Goal: Task Accomplishment & Management: Use online tool/utility

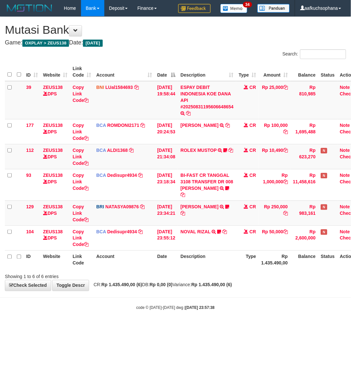
drag, startPoint x: 238, startPoint y: 334, endPoint x: 206, endPoint y: 308, distance: 40.9
click at [238, 327] on html "Toggle navigation Home Bank Account List Load By Website Group [OXPLAY] ZEUS138…" at bounding box center [175, 163] width 351 height 327
click at [195, 292] on body "Toggle navigation Home Bank Account List Load By Website Group [OXPLAY] ZEUS138…" at bounding box center [175, 163] width 351 height 327
click at [253, 311] on body "Toggle navigation Home Bank Account List Load By Website Group [OXPLAY] ZEUS138…" at bounding box center [175, 163] width 351 height 327
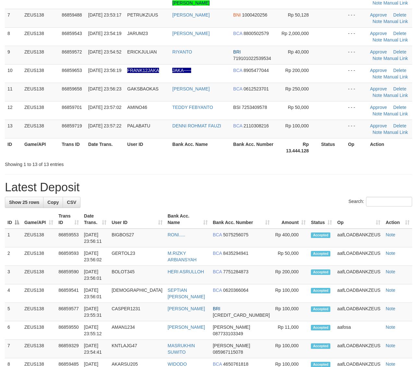
scroll to position [152, 0]
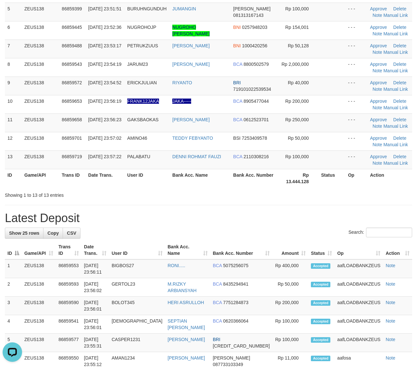
click at [306, 194] on div "Showing 1 to 13 of 13 entries" at bounding box center [208, 193] width 417 height 9
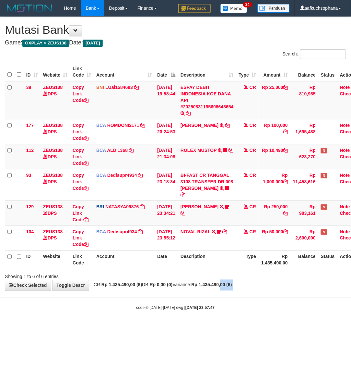
click at [238, 294] on body "Toggle navigation Home Bank Account List Load By Website Group [OXPLAY] ZEUS138…" at bounding box center [175, 163] width 351 height 327
drag, startPoint x: 231, startPoint y: 293, endPoint x: 218, endPoint y: 286, distance: 14.8
click at [231, 293] on body "Toggle navigation Home Bank Account List Load By Website Group [OXPLAY] ZEUS138…" at bounding box center [175, 163] width 351 height 327
click at [31, 309] on div "code © 2012-2018 dwg | 2025/08/31 23:57:47" at bounding box center [175, 307] width 351 height 6
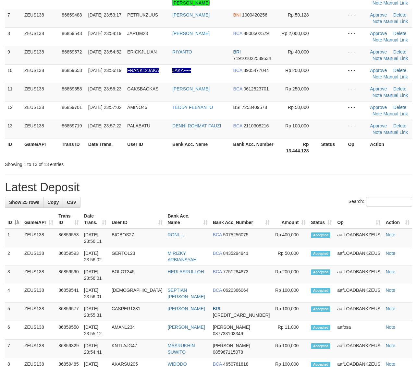
drag, startPoint x: 296, startPoint y: 178, endPoint x: 422, endPoint y: 202, distance: 129.1
click at [296, 178] on div "**********" at bounding box center [208, 284] width 417 height 901
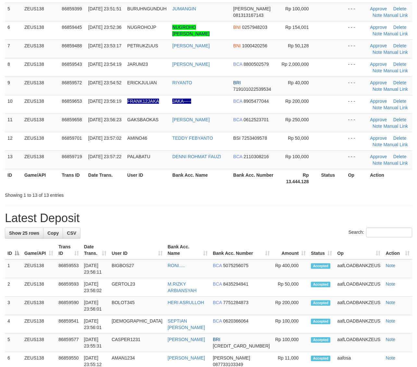
click at [289, 173] on th "Rp 13.444.128" at bounding box center [298, 178] width 42 height 18
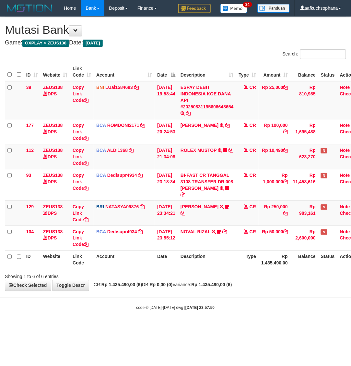
click at [156, 314] on body "Toggle navigation Home Bank Account List Load By Website Group [OXPLAY] ZEUS138…" at bounding box center [175, 163] width 351 height 327
drag, startPoint x: 304, startPoint y: 284, endPoint x: 351, endPoint y: 264, distance: 51.2
click at [305, 284] on div "**********" at bounding box center [175, 154] width 351 height 274
drag, startPoint x: 75, startPoint y: 306, endPoint x: 60, endPoint y: 291, distance: 20.9
click at [74, 306] on div "code © 2012-2018 dwg | 2025/08/31 23:57:50" at bounding box center [175, 307] width 351 height 6
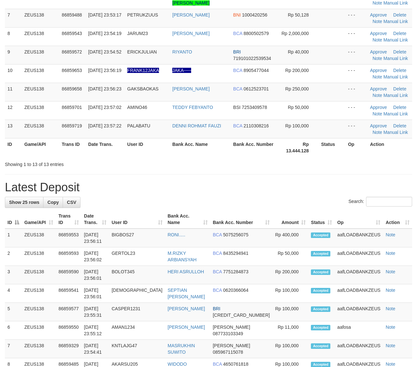
click at [290, 189] on div "**********" at bounding box center [208, 284] width 417 height 901
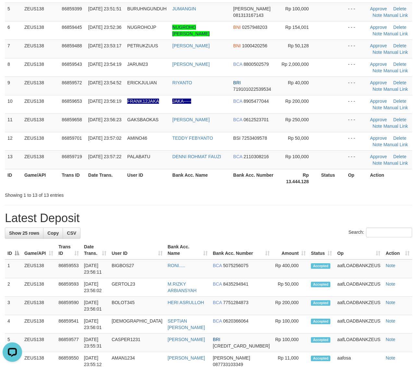
drag, startPoint x: 322, startPoint y: 201, endPoint x: 421, endPoint y: 219, distance: 100.6
click at [325, 202] on div "**********" at bounding box center [208, 314] width 417 height 901
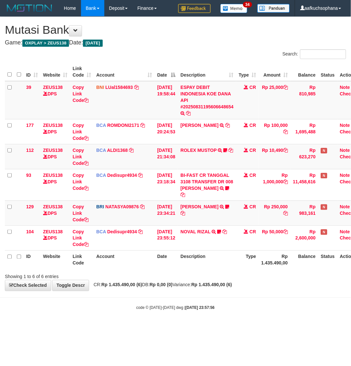
drag, startPoint x: 250, startPoint y: 312, endPoint x: 247, endPoint y: 307, distance: 6.8
click at [249, 312] on body "Toggle navigation Home Bank Account List Load By Website Group [OXPLAY] ZEUS138…" at bounding box center [175, 163] width 351 height 327
click at [228, 311] on div "code © 2012-2018 dwg | 2025/08/31 23:57:56" at bounding box center [175, 307] width 351 height 6
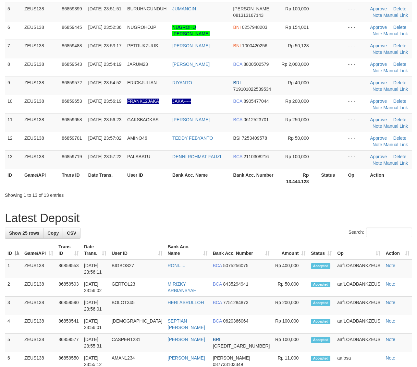
scroll to position [152, 0]
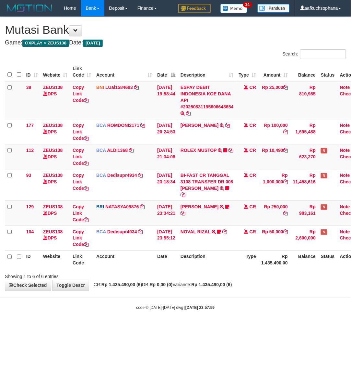
click at [266, 320] on body "Toggle navigation Home Bank Account List Load By Website Group [OXPLAY] ZEUS138…" at bounding box center [175, 163] width 351 height 327
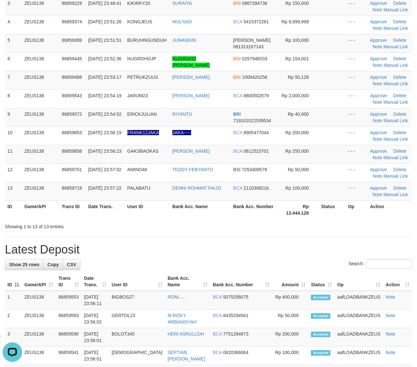
click at [346, 236] on div "**********" at bounding box center [208, 346] width 417 height 901
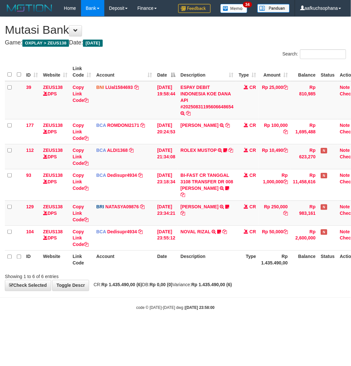
click at [278, 301] on body "Toggle navigation Home Bank Account List Load By Website Group [OXPLAY] ZEUS138…" at bounding box center [175, 163] width 351 height 327
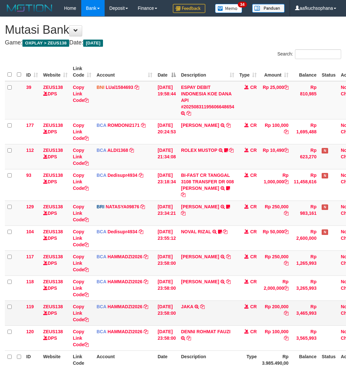
drag, startPoint x: 0, startPoint y: 0, endPoint x: 181, endPoint y: 307, distance: 356.6
click at [182, 310] on td "JAKA TRSF E-BANKING CR 3108/FTSCY/WS95031 200000.00JAKA" at bounding box center [207, 312] width 58 height 25
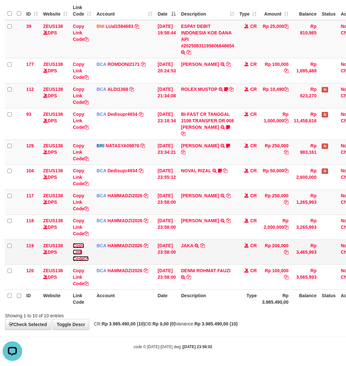
click at [88, 258] on icon at bounding box center [86, 258] width 5 height 5
drag, startPoint x: 237, startPoint y: 334, endPoint x: 238, endPoint y: 294, distance: 39.9
click at [238, 331] on body "Toggle navigation Home Bank Account List Load By Website Group [OXPLAY] ZEUS138…" at bounding box center [173, 152] width 346 height 427
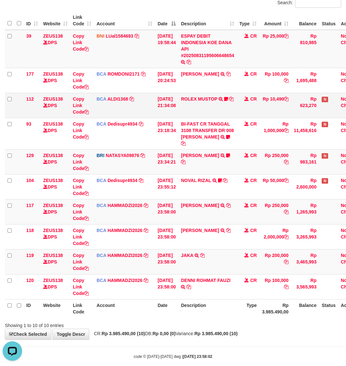
scroll to position [21, 0]
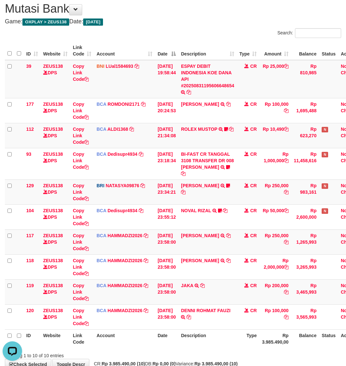
click at [236, 342] on th "Description" at bounding box center [207, 338] width 58 height 18
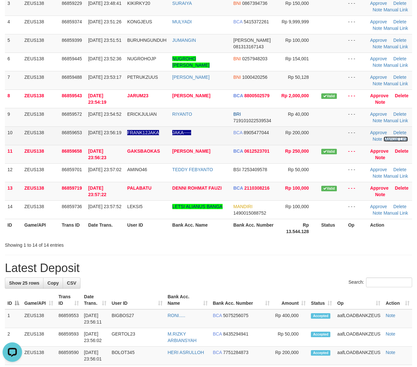
click at [390, 139] on link "Manual Link" at bounding box center [396, 139] width 25 height 5
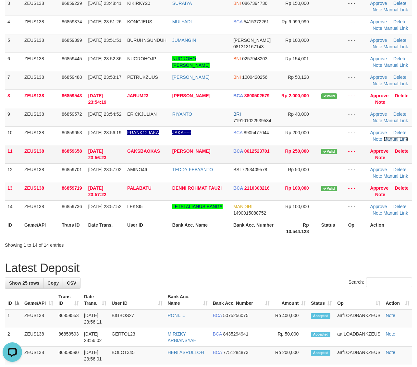
click at [384, 137] on link "Manual Link" at bounding box center [396, 139] width 25 height 5
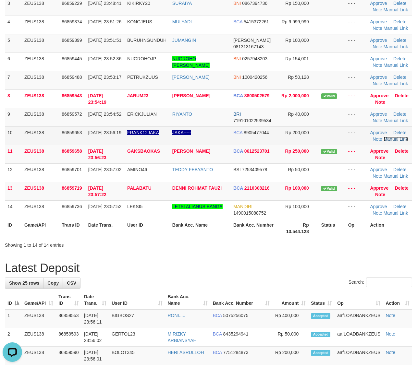
click at [384, 137] on link "Manual Link" at bounding box center [396, 139] width 25 height 5
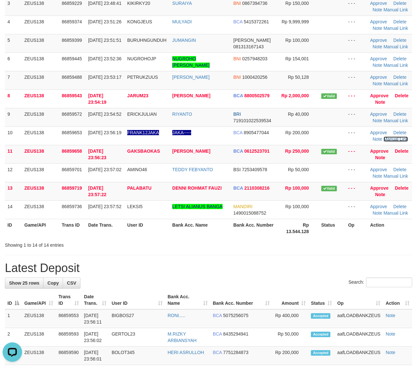
click at [384, 137] on link "Manual Link" at bounding box center [396, 139] width 25 height 5
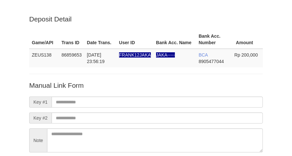
scroll to position [57, 0]
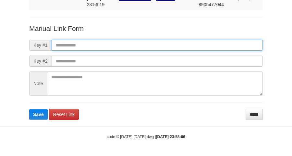
click at [145, 42] on input "text" at bounding box center [157, 45] width 211 height 11
paste input "**********"
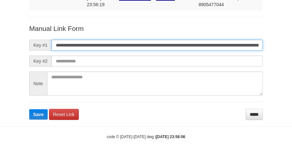
scroll to position [0, 463]
type input "**********"
click at [29, 109] on button "Save" at bounding box center [38, 114] width 18 height 10
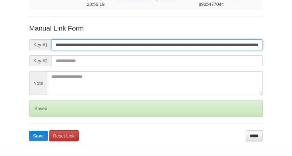
click at [29, 130] on button "Save" at bounding box center [38, 135] width 18 height 10
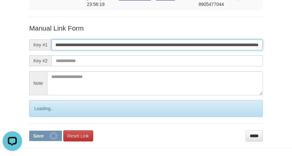
scroll to position [0, 0]
click at [29, 130] on button "Save" at bounding box center [45, 135] width 33 height 10
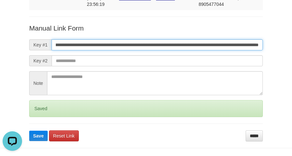
click at [29, 130] on button "Save" at bounding box center [38, 135] width 18 height 10
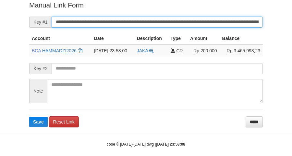
click at [29, 116] on button "Save" at bounding box center [38, 121] width 18 height 10
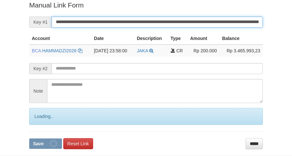
scroll to position [133, 0]
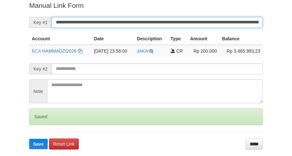
click at [140, 19] on input "**********" at bounding box center [157, 22] width 211 height 11
click at [29, 139] on button "Save" at bounding box center [38, 144] width 18 height 10
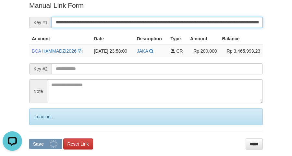
scroll to position [0, 0]
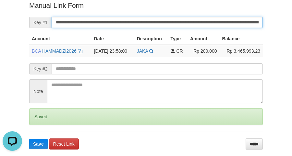
click at [29, 139] on button "Save" at bounding box center [38, 144] width 18 height 10
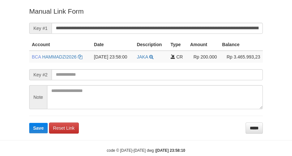
click at [150, 20] on form "**********" at bounding box center [146, 69] width 234 height 127
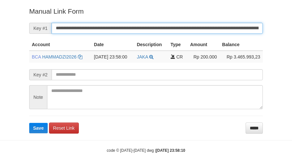
click at [29, 123] on button "Save" at bounding box center [38, 128] width 18 height 10
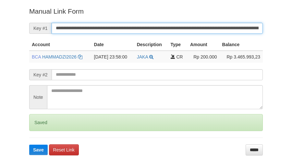
click at [29, 144] on button "Save" at bounding box center [38, 149] width 18 height 10
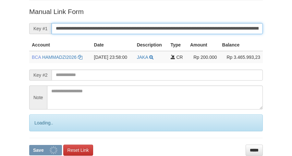
click at [29, 145] on button "Save" at bounding box center [45, 150] width 33 height 10
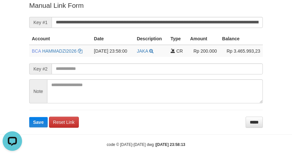
drag, startPoint x: 177, startPoint y: 104, endPoint x: 246, endPoint y: 29, distance: 101.7
click at [177, 104] on form "**********" at bounding box center [146, 64] width 234 height 127
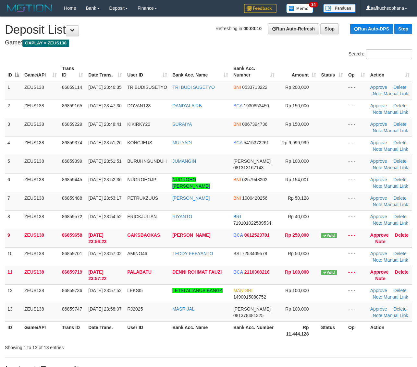
click at [333, 341] on div "ID Game/API Trans ID Date Trans. User ID Bank Acc. Name Bank Acc. Number Amount…" at bounding box center [208, 201] width 417 height 281
click at [394, 330] on th "Action" at bounding box center [390, 331] width 44 height 18
click at [327, 330] on th "Status" at bounding box center [332, 331] width 27 height 18
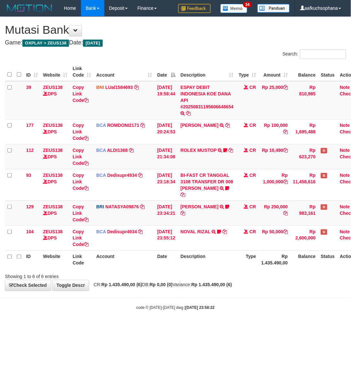
drag, startPoint x: 194, startPoint y: 317, endPoint x: 176, endPoint y: 305, distance: 21.3
click at [194, 316] on body "Toggle navigation Home Bank Account List Load By Website Group [OXPLAY] ZEUS138…" at bounding box center [175, 163] width 351 height 327
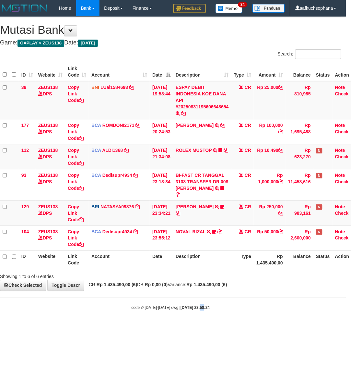
click at [196, 305] on body "Toggle navigation Home Bank Account List Load By Website Group [OXPLAY] ZEUS138…" at bounding box center [170, 163] width 351 height 327
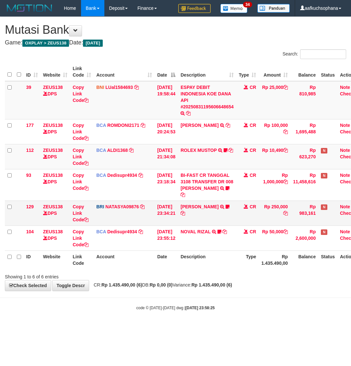
scroll to position [0, 5]
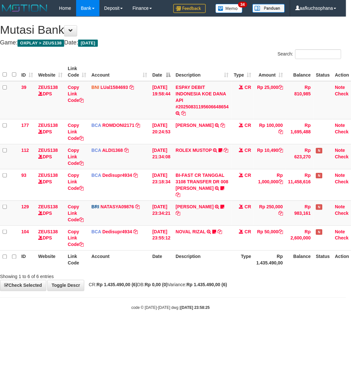
click at [288, 309] on body "Toggle navigation Home Bank Account List Load By Website Group [OXPLAY] ZEUS138…" at bounding box center [170, 163] width 351 height 327
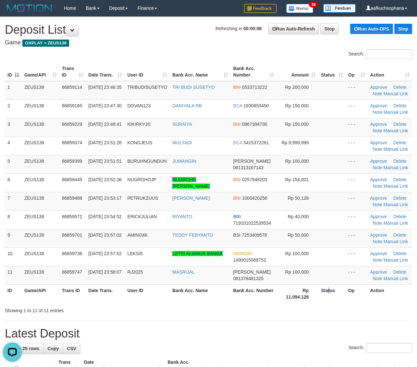
click at [329, 293] on th "Status" at bounding box center [331, 294] width 27 height 18
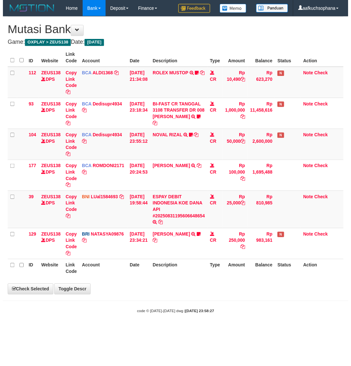
scroll to position [0, 5]
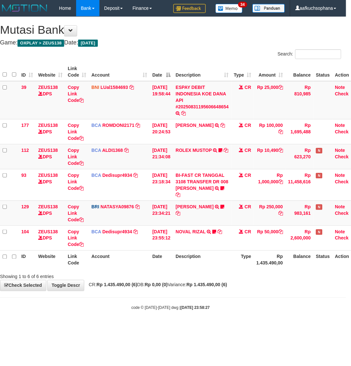
click at [201, 322] on body "Toggle navigation Home Bank Account List Load By Website Group [OXPLAY] ZEUS138…" at bounding box center [170, 163] width 351 height 327
click at [204, 310] on div "code © 2012-2018 dwg | 2025/08/31 23:58:27" at bounding box center [170, 307] width 351 height 6
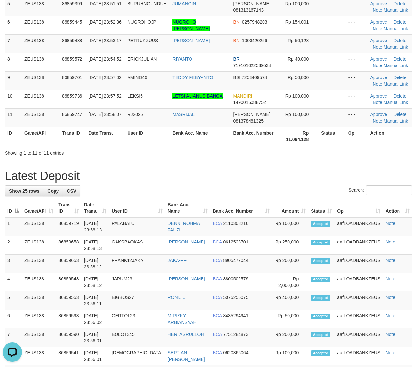
scroll to position [41, 0]
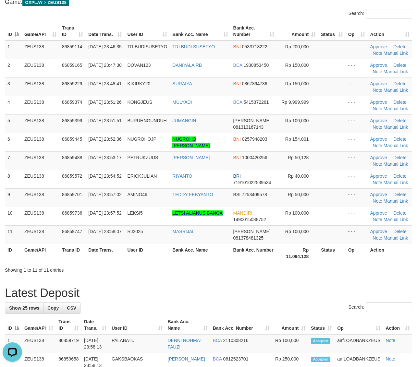
click at [318, 249] on th "Status" at bounding box center [331, 253] width 27 height 18
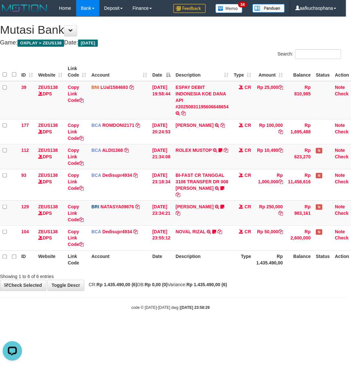
drag, startPoint x: 248, startPoint y: 322, endPoint x: 236, endPoint y: 316, distance: 13.6
click at [246, 322] on body "Toggle navigation Home Bank Account List Load By Website Group [OXPLAY] ZEUS138…" at bounding box center [170, 163] width 351 height 327
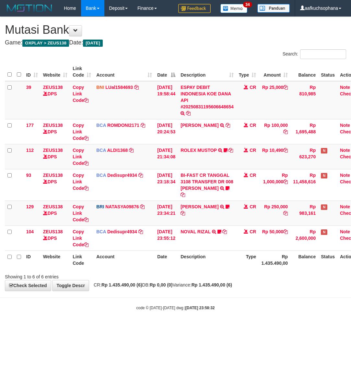
scroll to position [0, 5]
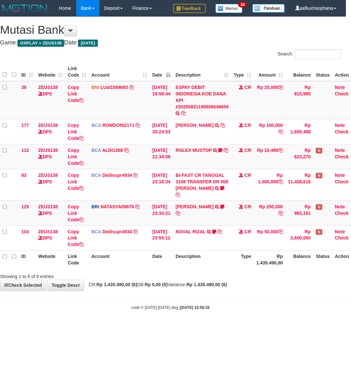
click at [209, 268] on th "Description" at bounding box center [202, 259] width 58 height 18
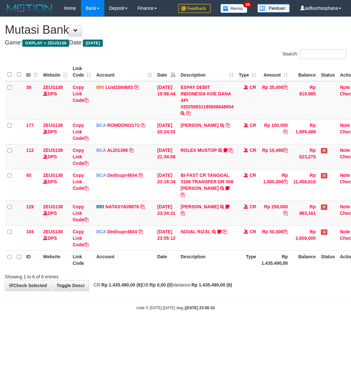
scroll to position [0, 5]
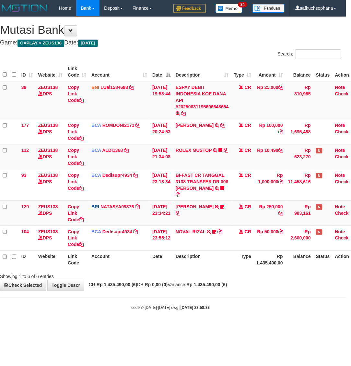
click at [204, 307] on div "code © 2012-2018 dwg | 2025/08/31 23:58:33" at bounding box center [170, 307] width 351 height 6
click at [205, 307] on strong "2025/08/31 23:58:33" at bounding box center [195, 308] width 29 height 5
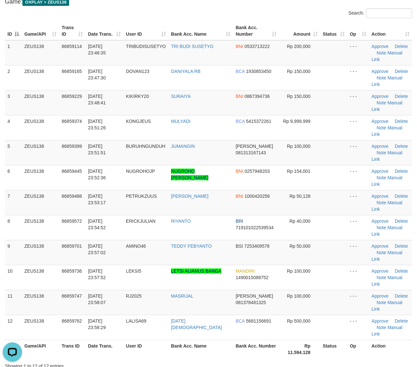
drag, startPoint x: 358, startPoint y: 299, endPoint x: 361, endPoint y: 297, distance: 3.8
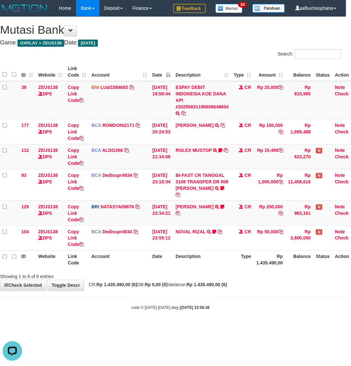
click at [120, 297] on body "Toggle navigation Home Bank Account List Load By Website Group [OXPLAY] ZEUS138…" at bounding box center [170, 163] width 351 height 327
click at [124, 299] on body "Toggle navigation Home Bank Account List Load By Website Group [OXPLAY] ZEUS138…" at bounding box center [170, 163] width 351 height 327
click at [140, 299] on body "Toggle navigation Home Bank Account List Load By Website Group [OXPLAY] ZEUS138…" at bounding box center [170, 163] width 351 height 327
click at [192, 327] on html "Toggle navigation Home Bank Account List Load By Website Group [OXPLAY] ZEUS138…" at bounding box center [170, 163] width 351 height 327
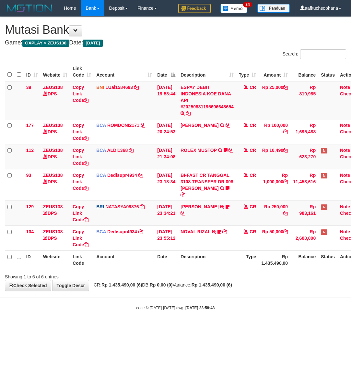
scroll to position [0, 5]
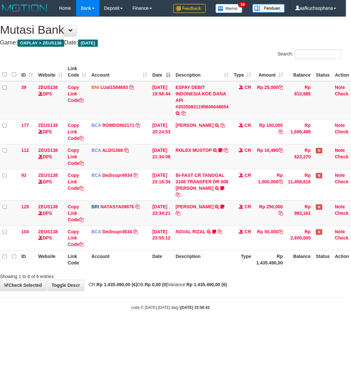
click at [174, 316] on body "Toggle navigation Home Bank Account List Load By Website Group [OXPLAY] ZEUS138…" at bounding box center [170, 163] width 351 height 327
click at [127, 327] on body "Toggle navigation Home Bank Account List Load By Website Group [OXPLAY] ZEUS138…" at bounding box center [170, 163] width 351 height 327
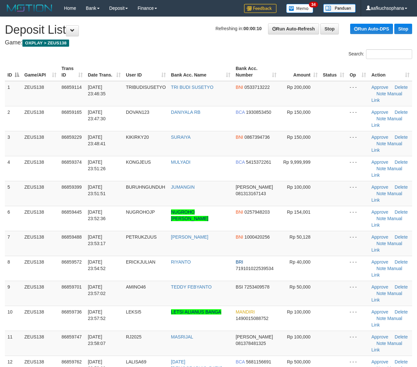
scroll to position [41, 0]
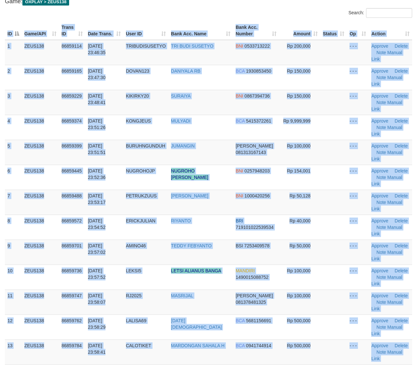
drag, startPoint x: 286, startPoint y: 310, endPoint x: 336, endPoint y: 296, distance: 52.1
click at [286, 310] on div "Search: ID Game/API Trans ID Date Trans. User ID Bank Acc. Name Bank Acc. Numbe…" at bounding box center [208, 201] width 407 height 386
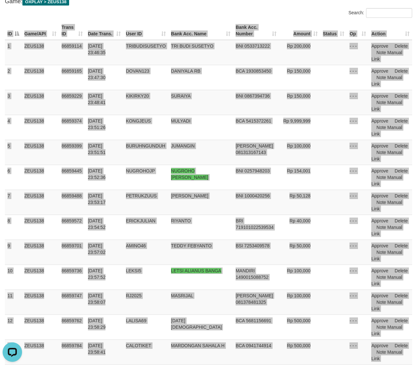
scroll to position [0, 0]
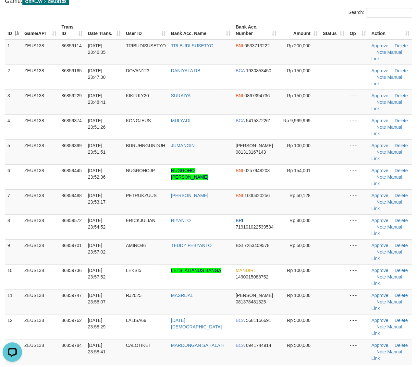
drag, startPoint x: 390, startPoint y: 299, endPoint x: 421, endPoint y: 294, distance: 30.9
click at [398, 364] on th "Action" at bounding box center [390, 373] width 43 height 18
drag, startPoint x: 263, startPoint y: 285, endPoint x: 275, endPoint y: 282, distance: 12.2
click at [264, 364] on th "Bank Acc. Number" at bounding box center [256, 373] width 46 height 18
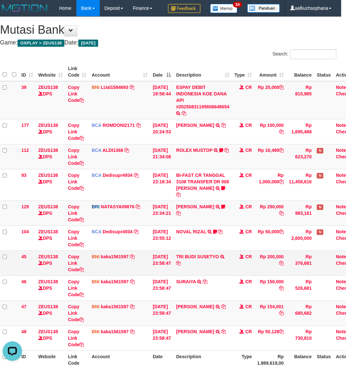
click at [184, 267] on td "TRI BUDI SUSETYO TRANSFER DARI SDR TRI BUDI SUSETYO" at bounding box center [202, 262] width 58 height 25
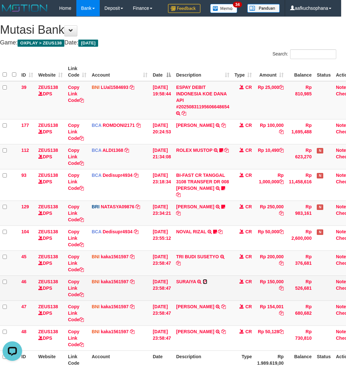
click at [207, 280] on icon at bounding box center [204, 281] width 5 height 5
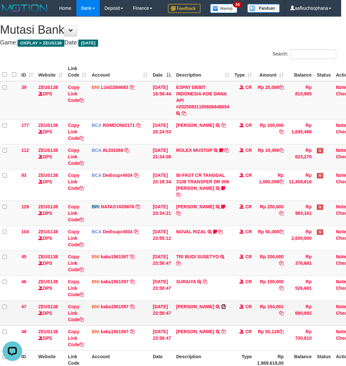
click at [221, 309] on icon at bounding box center [223, 306] width 5 height 5
drag, startPoint x: 229, startPoint y: 332, endPoint x: 100, endPoint y: 315, distance: 130.5
click at [226, 332] on icon at bounding box center [223, 331] width 5 height 5
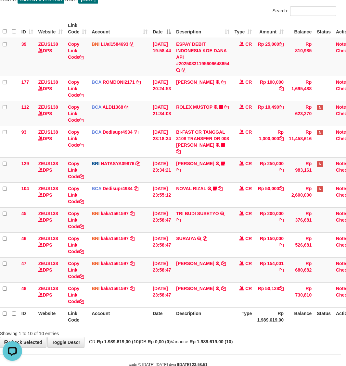
scroll to position [62, 5]
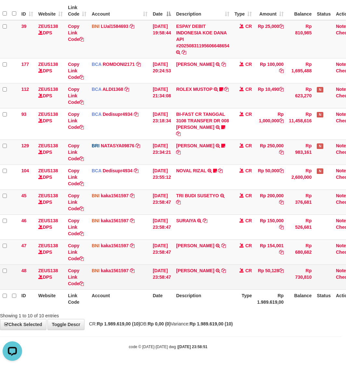
drag, startPoint x: 179, startPoint y: 311, endPoint x: 2, endPoint y: 280, distance: 180.6
click at [179, 311] on div "Showing 1 to 10 of 10 entries" at bounding box center [168, 314] width 346 height 9
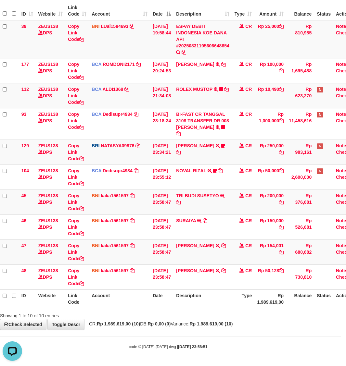
drag, startPoint x: 238, startPoint y: 322, endPoint x: 220, endPoint y: 309, distance: 22.0
click at [232, 322] on strong "Rp 1.989.619,00 (10)" at bounding box center [210, 323] width 43 height 5
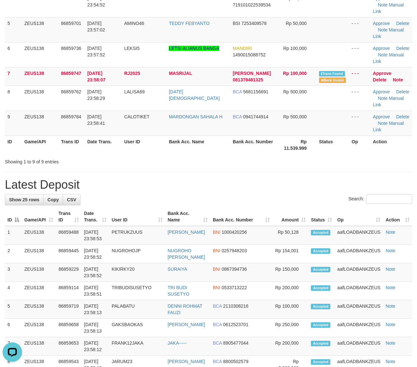
scroll to position [91, 0]
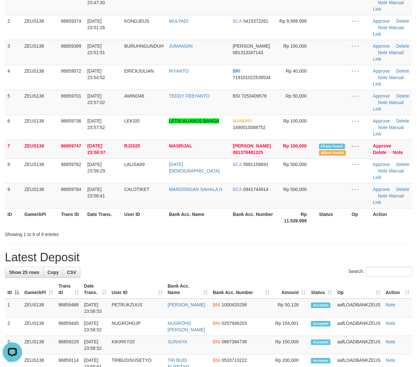
click at [256, 219] on th "Bank Acc. Number" at bounding box center [253, 217] width 46 height 18
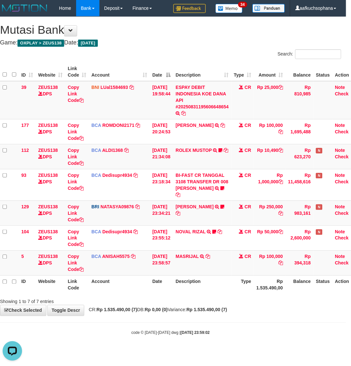
drag, startPoint x: 208, startPoint y: 318, endPoint x: 201, endPoint y: 317, distance: 7.0
click at [208, 319] on body "Toggle navigation Home Bank Account List Load By Website Group [OXPLAY] ZEUS138…" at bounding box center [170, 176] width 351 height 352
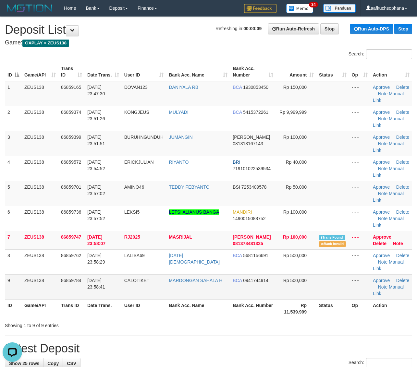
drag, startPoint x: 305, startPoint y: 300, endPoint x: 320, endPoint y: 299, distance: 14.7
click at [307, 302] on th "Rp 11.539.999" at bounding box center [296, 308] width 41 height 18
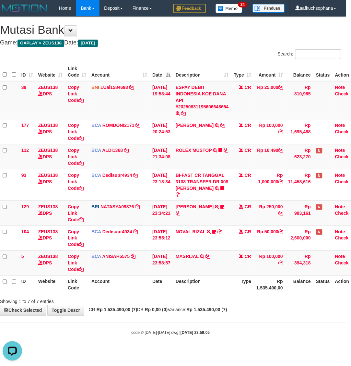
click at [229, 283] on th "Description" at bounding box center [202, 284] width 58 height 18
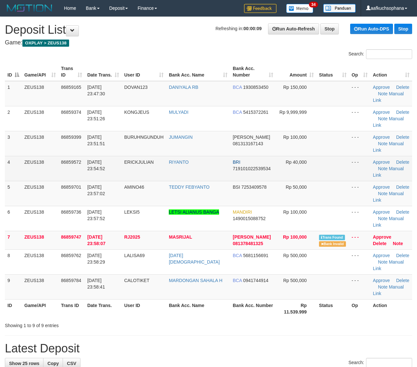
drag, startPoint x: 322, startPoint y: 175, endPoint x: 327, endPoint y: 174, distance: 5.2
click at [322, 174] on td at bounding box center [332, 168] width 32 height 25
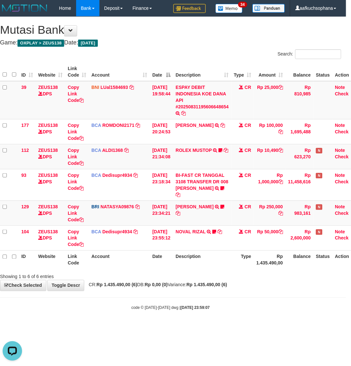
click at [249, 317] on body "Toggle navigation Home Bank Account List Load By Website Group [OXPLAY] ZEUS138…" at bounding box center [170, 163] width 351 height 327
click at [249, 316] on body "Toggle navigation Home Bank Account List Load By Website Group [OXPLAY] ZEUS138…" at bounding box center [170, 163] width 351 height 327
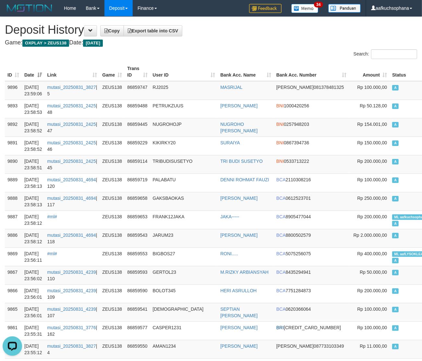
click at [299, 32] on h1 "Deposit History Copy Export table into CSV" at bounding box center [211, 29] width 412 height 13
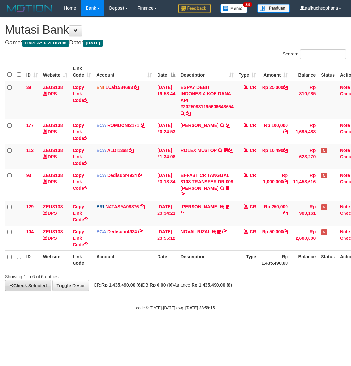
scroll to position [0, 5]
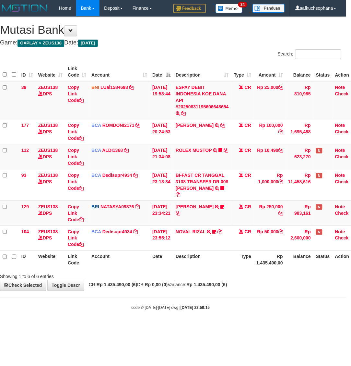
click at [192, 298] on hr at bounding box center [170, 298] width 351 height 0
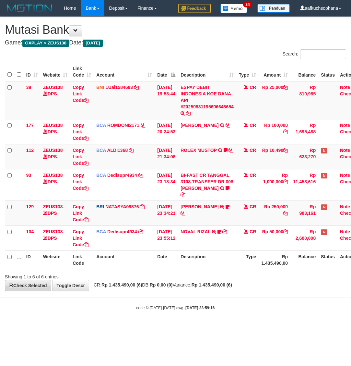
scroll to position [0, 5]
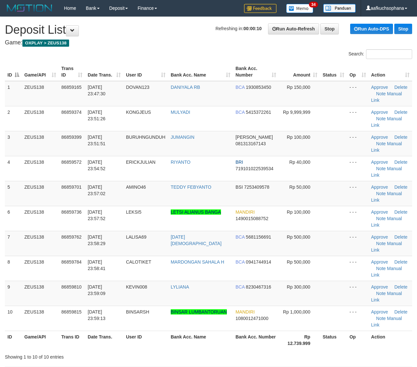
drag, startPoint x: 286, startPoint y: 294, endPoint x: 349, endPoint y: 280, distance: 65.4
click at [287, 351] on div "Showing 1 to 10 of 10 entries" at bounding box center [208, 355] width 417 height 9
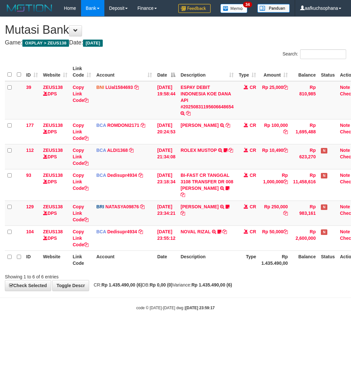
scroll to position [0, 5]
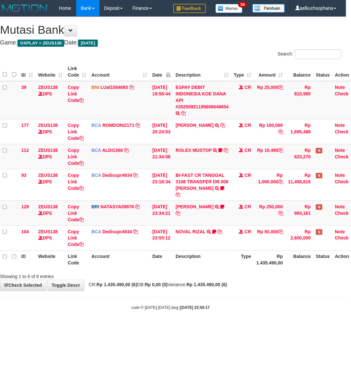
click at [200, 296] on body "Toggle navigation Home Bank Account List Load By Website Group [OXPLAY] ZEUS138…" at bounding box center [170, 163] width 351 height 327
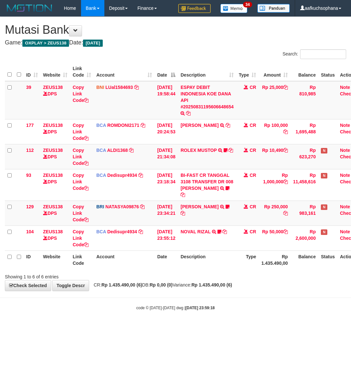
scroll to position [0, 5]
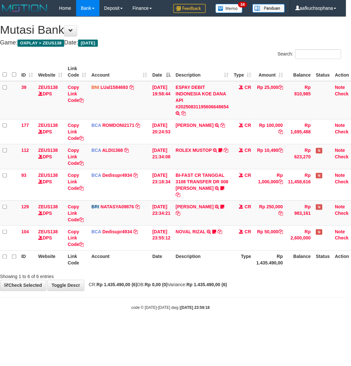
click at [157, 290] on div "**********" at bounding box center [170, 154] width 351 height 274
click at [144, 294] on body "Toggle navigation Home Bank Account List Load By Website Group [OXPLAY] ZEUS138…" at bounding box center [170, 163] width 351 height 327
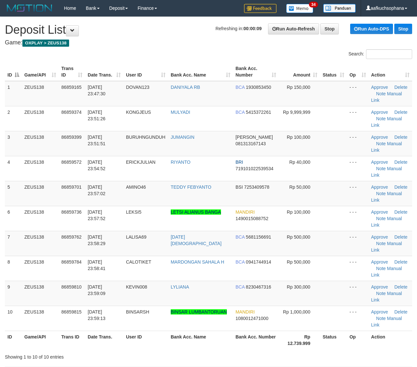
click at [329, 351] on div "Showing 1 to 10 of 10 entries" at bounding box center [208, 355] width 417 height 9
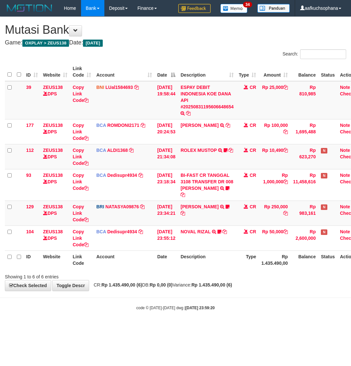
scroll to position [0, 5]
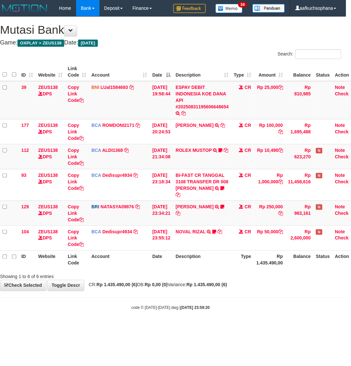
click at [239, 294] on body "Toggle navigation Home Bank Account List Load By Website Group [OXPLAY] ZEUS138…" at bounding box center [170, 163] width 351 height 327
drag, startPoint x: 239, startPoint y: 294, endPoint x: 315, endPoint y: 216, distance: 109.2
click at [244, 291] on body "Toggle navigation Home Bank Account List Load By Website Group [OXPLAY] ZEUS138…" at bounding box center [170, 163] width 351 height 327
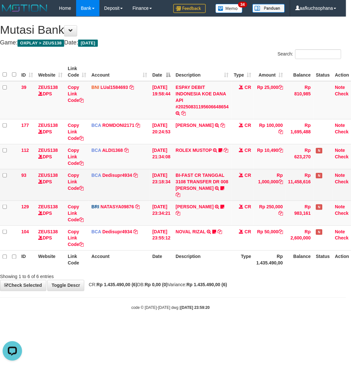
scroll to position [0, 0]
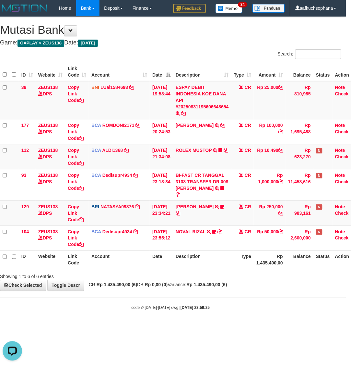
click at [109, 317] on body "Toggle navigation Home Bank Account List Load By Website Group [OXPLAY] ZEUS138…" at bounding box center [170, 163] width 351 height 327
drag, startPoint x: 109, startPoint y: 317, endPoint x: 102, endPoint y: 314, distance: 7.7
click at [109, 316] on body "Toggle navigation Home Bank Account List Load By Website Group [OXPLAY] ZEUS138…" at bounding box center [170, 163] width 351 height 327
click at [62, 307] on div "code © 2012-2018 dwg | 2025/08/31 23:59:25" at bounding box center [170, 307] width 351 height 6
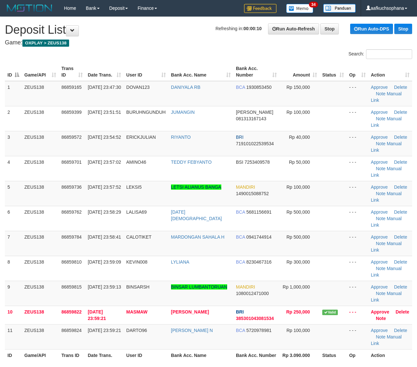
drag, startPoint x: 296, startPoint y: 299, endPoint x: 312, endPoint y: 299, distance: 16.2
click at [309, 363] on div "Showing 1 to 11 of 11 entries" at bounding box center [208, 367] width 417 height 9
drag, startPoint x: 299, startPoint y: 295, endPoint x: 421, endPoint y: 300, distance: 122.4
click at [311, 349] on th "Rp 3.090.000" at bounding box center [299, 355] width 40 height 12
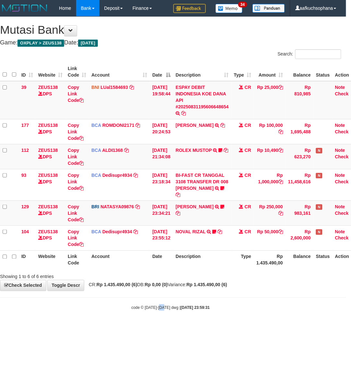
click at [164, 306] on small "code © [DATE]-[DATE] dwg | [DATE] 23:59:31" at bounding box center [171, 308] width 79 height 5
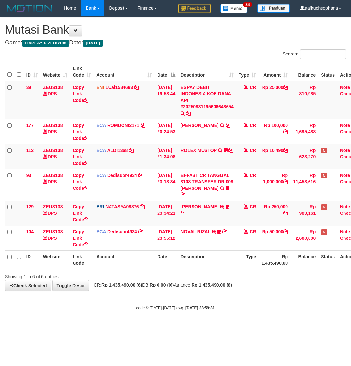
scroll to position [0, 5]
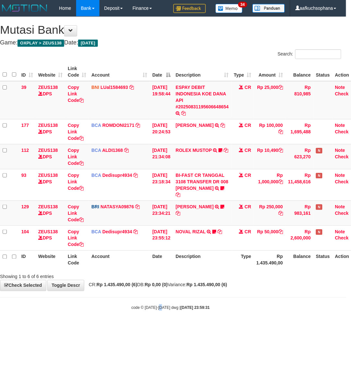
click at [163, 324] on body "Toggle navigation Home Bank Account List Load By Website Group [OXPLAY] ZEUS138…" at bounding box center [170, 163] width 351 height 327
drag, startPoint x: 164, startPoint y: 322, endPoint x: 171, endPoint y: 313, distance: 11.3
click at [164, 322] on body "Toggle navigation Home Bank Account List Load By Website Group [OXPLAY] ZEUS138…" at bounding box center [170, 163] width 351 height 327
drag, startPoint x: 250, startPoint y: 310, endPoint x: 67, endPoint y: 286, distance: 184.5
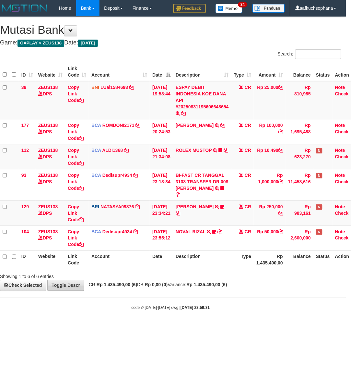
click at [249, 311] on div "code © 2012-2018 dwg | 2025/08/31 23:59:31" at bounding box center [170, 307] width 351 height 6
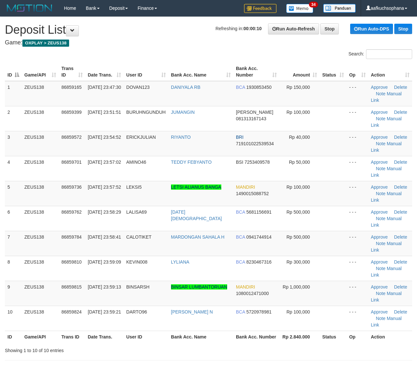
drag, startPoint x: 311, startPoint y: 305, endPoint x: 422, endPoint y: 299, distance: 110.9
click at [315, 367] on h1 "Latest Deposit" at bounding box center [208, 373] width 407 height 13
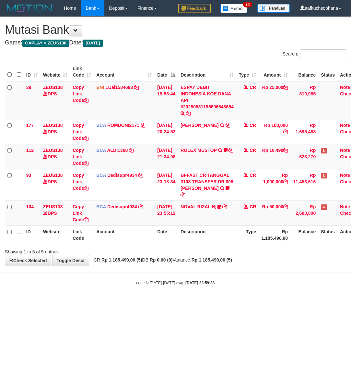
scroll to position [0, 5]
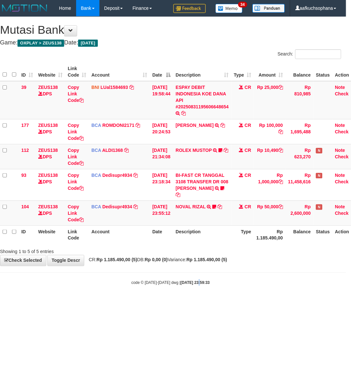
click at [199, 302] on html "Toggle navigation Home Bank Account List Load By Website Group [OXPLAY] ZEUS138…" at bounding box center [170, 151] width 351 height 302
drag, startPoint x: 199, startPoint y: 317, endPoint x: 197, endPoint y: 307, distance: 9.5
click at [200, 302] on html "Toggle navigation Home Bank Account List Load By Website Group [OXPLAY] ZEUS138…" at bounding box center [170, 151] width 351 height 302
click at [197, 302] on html "Toggle navigation Home Bank Account List Load By Website Group [OXPLAY] ZEUS138…" at bounding box center [170, 151] width 351 height 302
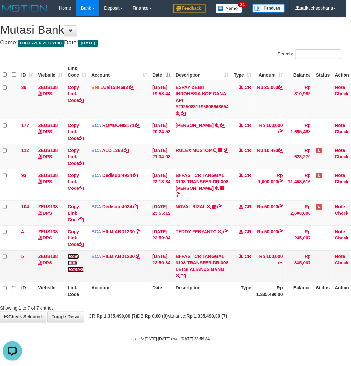
click at [83, 270] on icon at bounding box center [81, 269] width 5 height 5
click at [83, 269] on icon at bounding box center [81, 269] width 5 height 5
drag, startPoint x: 209, startPoint y: 333, endPoint x: 203, endPoint y: 330, distance: 7.1
click at [204, 331] on body "Toggle navigation Home Bank Account List Load By Website Group [OXPLAY] ZEUS138…" at bounding box center [170, 179] width 351 height 359
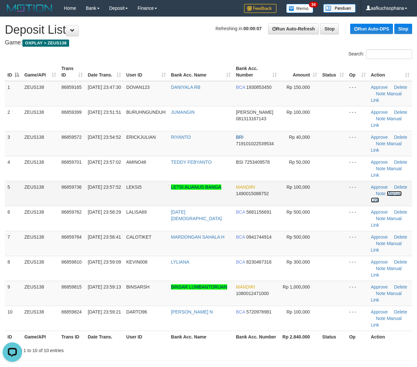
click at [393, 191] on link "Manual Link" at bounding box center [386, 197] width 31 height 12
click at [371, 191] on link "Manual Link" at bounding box center [386, 197] width 31 height 12
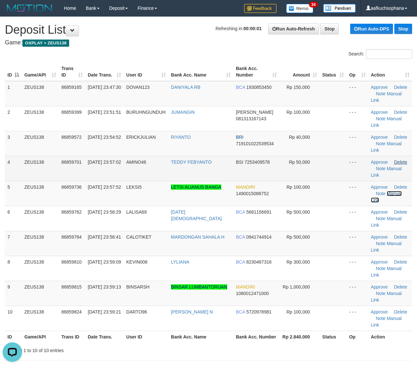
click at [371, 191] on link "Manual Link" at bounding box center [386, 197] width 31 height 12
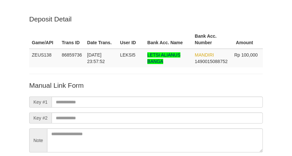
scroll to position [57, 0]
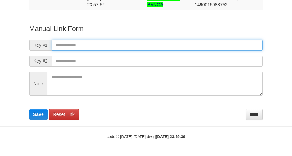
click at [154, 45] on input "text" at bounding box center [157, 45] width 211 height 11
paste input "**********"
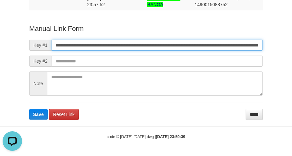
scroll to position [0, 0]
type input "**********"
click at [29, 109] on button "Save" at bounding box center [38, 114] width 18 height 10
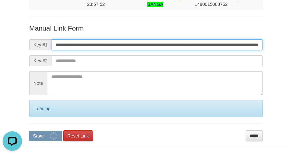
click at [29, 130] on button "Save" at bounding box center [45, 135] width 33 height 10
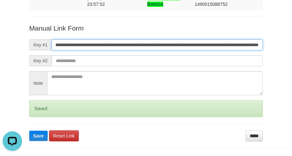
click at [29, 130] on button "Save" at bounding box center [38, 135] width 18 height 10
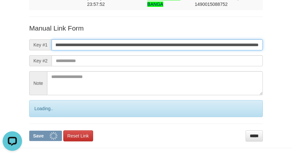
click at [29, 130] on button "Save" at bounding box center [45, 135] width 33 height 10
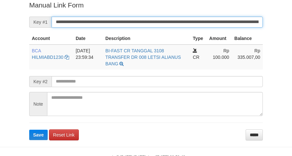
click at [29, 129] on button "Save" at bounding box center [38, 134] width 18 height 10
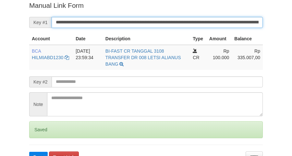
click at [29, 152] on button "Save" at bounding box center [38, 157] width 18 height 10
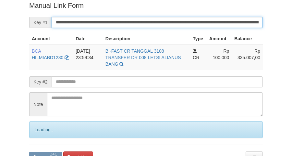
click at [29, 152] on button "Save" at bounding box center [45, 157] width 33 height 10
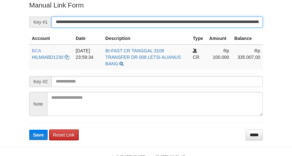
click at [29, 129] on button "Save" at bounding box center [38, 134] width 18 height 10
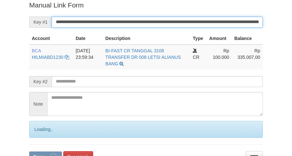
scroll to position [133, 0]
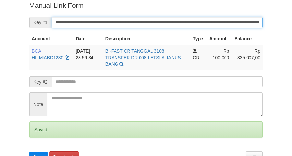
click at [29, 152] on button "Save" at bounding box center [38, 157] width 18 height 10
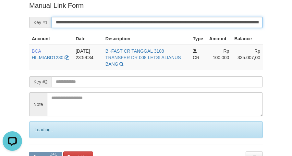
click at [29, 152] on button "Save" at bounding box center [45, 157] width 33 height 10
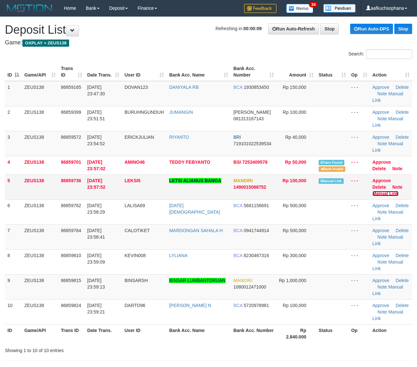
click at [388, 191] on link "Manual Link" at bounding box center [385, 193] width 26 height 5
click at [372, 191] on link "Manual Link" at bounding box center [385, 193] width 26 height 5
click at [352, 245] on td "- - -" at bounding box center [358, 237] width 21 height 25
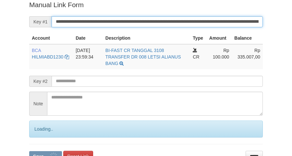
click at [29, 151] on button "Save" at bounding box center [45, 156] width 33 height 10
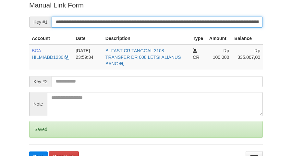
click at [29, 151] on button "Save" at bounding box center [38, 156] width 18 height 10
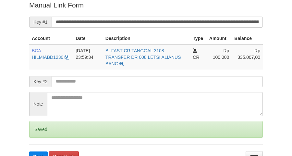
scroll to position [133, 0]
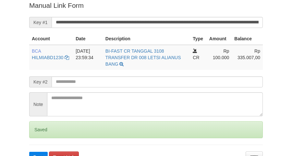
click at [29, 152] on button "Save" at bounding box center [38, 157] width 18 height 10
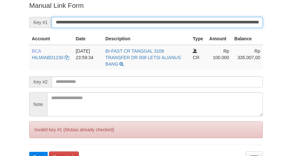
click at [29, 152] on button "Save" at bounding box center [38, 157] width 18 height 10
drag, startPoint x: 0, startPoint y: 0, endPoint x: 176, endPoint y: 25, distance: 177.9
click at [176, 25] on input "**********" at bounding box center [157, 22] width 211 height 11
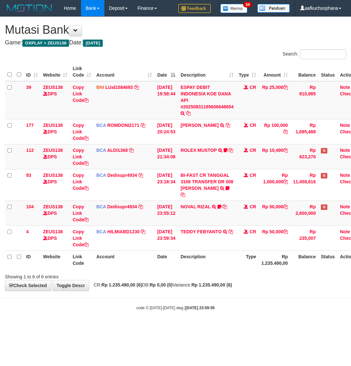
scroll to position [0, 5]
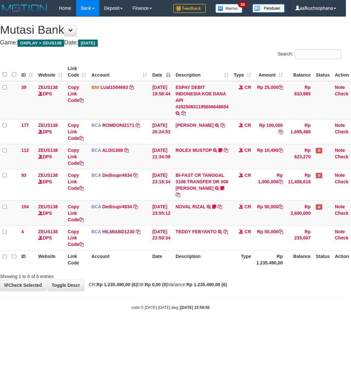
click at [179, 285] on span "CR: Rp 1.235.490,00 (6) DB: Rp 0,00 (0) Variance: Rp 1.235.490,00 (6)" at bounding box center [157, 284] width 142 height 5
click at [169, 310] on small "code © 2012-2018 dwg | 2025/08/31 23:59:55" at bounding box center [171, 308] width 79 height 5
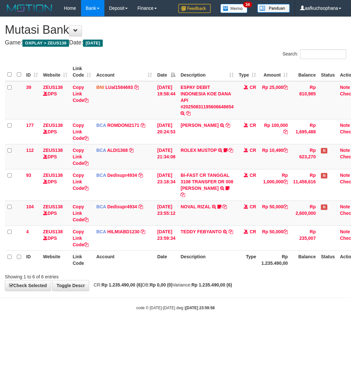
scroll to position [0, 5]
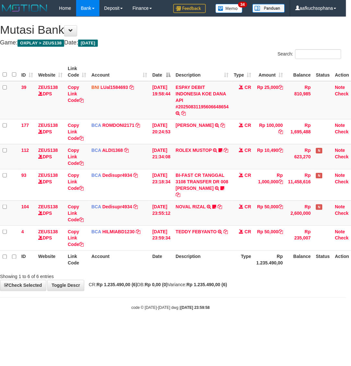
click at [197, 303] on body "Toggle navigation Home Bank Account List Load By Website Group [OXPLAY] ZEUS138…" at bounding box center [170, 163] width 351 height 327
click at [182, 314] on body "Toggle navigation Home Bank Account List Load By Website Group [OXPLAY] ZEUS138…" at bounding box center [170, 163] width 351 height 327
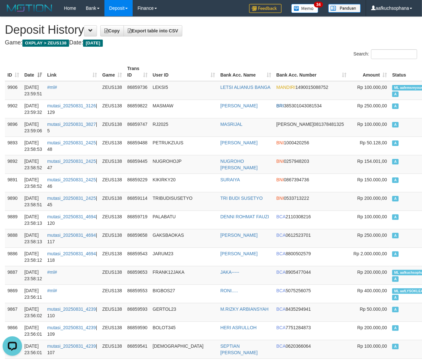
drag, startPoint x: 230, startPoint y: 47, endPoint x: 42, endPoint y: 17, distance: 190.6
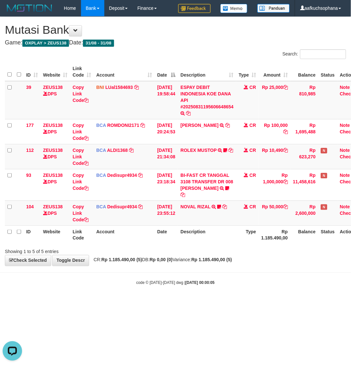
click at [189, 302] on html "Toggle navigation Home Bank Account List Load By Website Group [OXPLAY] ZEUS138…" at bounding box center [175, 151] width 351 height 302
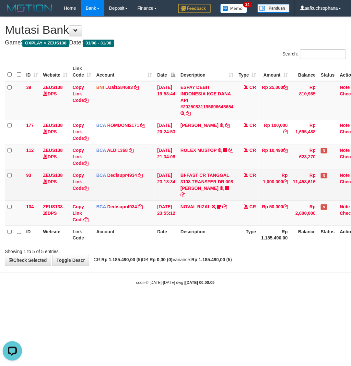
drag, startPoint x: 128, startPoint y: 315, endPoint x: 51, endPoint y: 182, distance: 153.4
click at [123, 302] on html "Toggle navigation Home Bank Account List Load By Website Group [OXPLAY] ZEUS138…" at bounding box center [175, 151] width 351 height 302
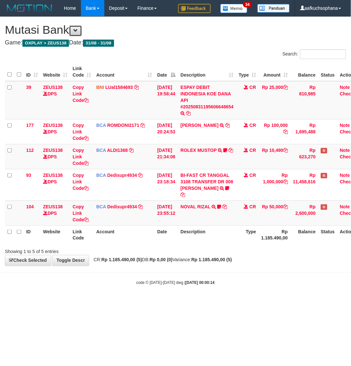
drag, startPoint x: 77, startPoint y: 32, endPoint x: 128, endPoint y: 49, distance: 53.8
click at [78, 32] on button at bounding box center [75, 30] width 13 height 11
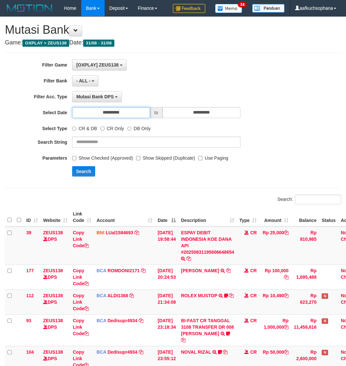
click at [124, 110] on input "**********" at bounding box center [111, 112] width 78 height 11
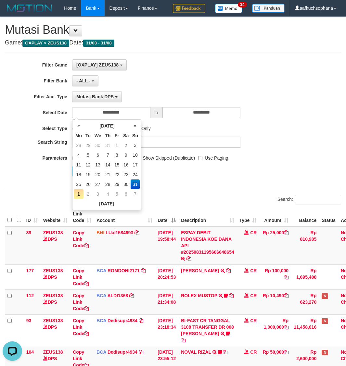
click at [77, 189] on td "1" at bounding box center [79, 194] width 10 height 10
type input "**********"
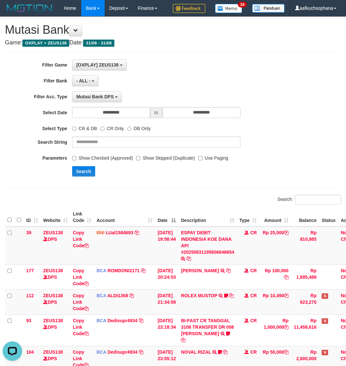
click at [148, 101] on div "Mutasi Bank DPS SELECT TYPE - ALL - Mutasi Bank DPS Mutasi Bank WD Mutasi Bank …" at bounding box center [156, 96] width 168 height 11
click at [83, 167] on button "Search" at bounding box center [83, 171] width 23 height 10
click at [83, 171] on button "Search" at bounding box center [83, 171] width 23 height 10
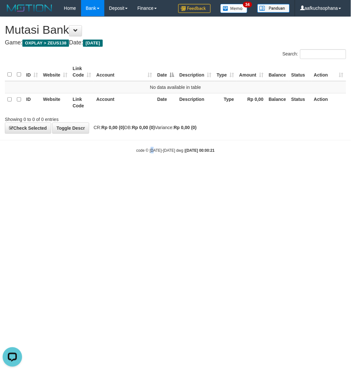
click at [153, 170] on html "Toggle navigation Home Bank Account List Load By Website Group [OXPLAY] ZEUS138…" at bounding box center [175, 85] width 351 height 170
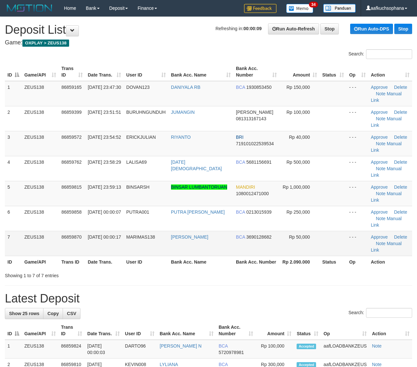
drag, startPoint x: 272, startPoint y: 210, endPoint x: 399, endPoint y: 221, distance: 127.9
click at [272, 231] on td "BCA 3690128682" at bounding box center [256, 243] width 46 height 25
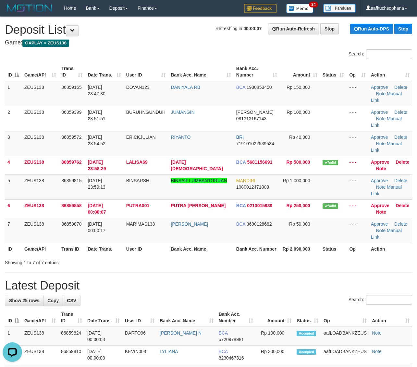
drag, startPoint x: 346, startPoint y: 227, endPoint x: 384, endPoint y: 228, distance: 37.3
click at [351, 257] on div "Showing 1 to 7 of 7 entries" at bounding box center [208, 261] width 417 height 9
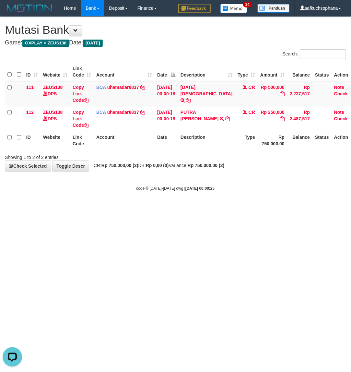
drag, startPoint x: 87, startPoint y: 220, endPoint x: 0, endPoint y: 217, distance: 86.3
click at [86, 208] on html "Toggle navigation Home Bank Account List Load By Website Group [OXPLAY] ZEUS138…" at bounding box center [175, 104] width 351 height 208
click at [174, 208] on html "Toggle navigation Home Bank Account List Load By Website Group [OXPLAY] ZEUS138…" at bounding box center [175, 104] width 351 height 208
click at [150, 208] on html "Toggle navigation Home Bank Account List Load By Website Group [OXPLAY] ZEUS138…" at bounding box center [175, 104] width 351 height 208
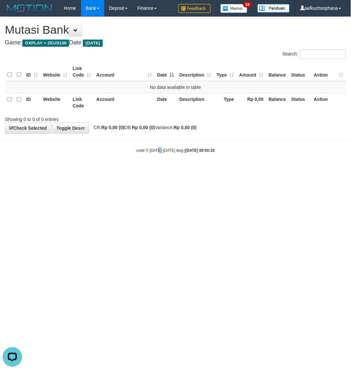
click at [158, 170] on html "Toggle navigation Home Bank Account List Load By Website Group [OXPLAY] ZEUS138…" at bounding box center [175, 85] width 351 height 170
click at [157, 170] on html "Toggle navigation Home Bank Account List Load By Website Group [OXPLAY] ZEUS138…" at bounding box center [175, 85] width 351 height 170
click at [46, 170] on html "Toggle navigation Home Bank Account List Load By Website Group [OXPLAY] ZEUS138…" at bounding box center [175, 85] width 351 height 170
click at [139, 170] on html "Toggle navigation Home Bank Account List Load By Website Group [OXPLAY] ZEUS138…" at bounding box center [175, 85] width 351 height 170
drag, startPoint x: 209, startPoint y: 229, endPoint x: 227, endPoint y: 226, distance: 19.0
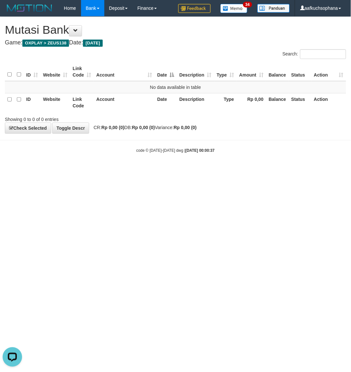
click at [209, 170] on html "Toggle navigation Home Bank Account List Load By Website Group [OXPLAY] ZEUS138…" at bounding box center [175, 85] width 351 height 170
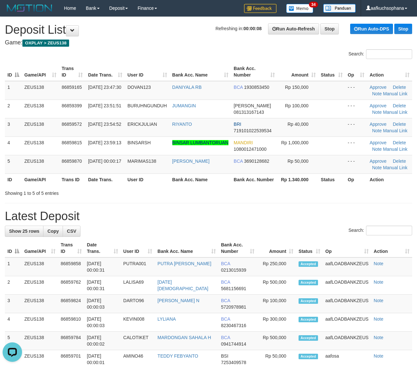
drag, startPoint x: 338, startPoint y: 196, endPoint x: 422, endPoint y: 207, distance: 85.1
click at [351, 198] on div "**********" at bounding box center [208, 214] width 417 height 395
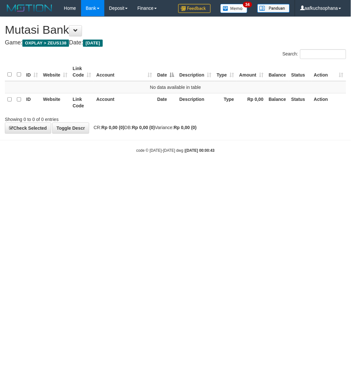
drag, startPoint x: 229, startPoint y: 305, endPoint x: 226, endPoint y: 304, distance: 3.5
click at [229, 170] on html "Toggle navigation Home Bank Account List Load By Website Group [OXPLAY] ZEUS138…" at bounding box center [175, 85] width 351 height 170
drag, startPoint x: 226, startPoint y: 304, endPoint x: 166, endPoint y: 291, distance: 60.7
click at [226, 170] on html "Toggle navigation Home Bank Account List Load By Website Group [OXPLAY] ZEUS138…" at bounding box center [175, 85] width 351 height 170
click at [117, 170] on html "Toggle navigation Home Bank Account List Load By Website Group [OXPLAY] ZEUS138…" at bounding box center [175, 85] width 351 height 170
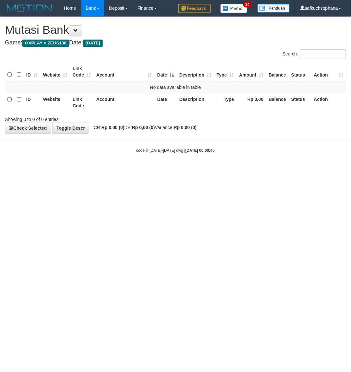
drag, startPoint x: 117, startPoint y: 240, endPoint x: 114, endPoint y: 238, distance: 4.7
click at [122, 170] on html "Toggle navigation Home Bank Account List Load By Website Group [OXPLAY] ZEUS138…" at bounding box center [175, 85] width 351 height 170
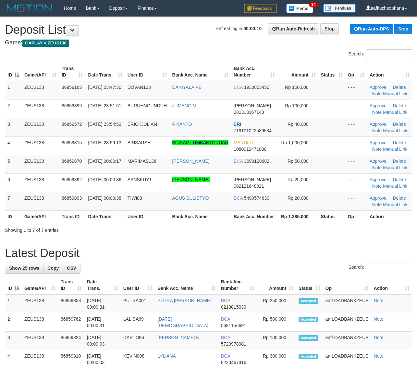
drag, startPoint x: 313, startPoint y: 218, endPoint x: 422, endPoint y: 196, distance: 111.0
click at [315, 218] on tr "ID Game/API Trans ID Date Trans. User ID Bank Acc. Name Bank Acc. Number Rp 1.3…" at bounding box center [208, 217] width 407 height 12
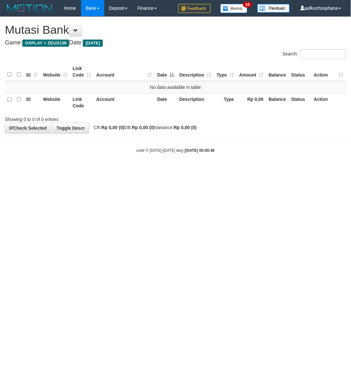
click at [210, 170] on html "Toggle navigation Home Bank Account List Load By Website Group [OXPLAY] ZEUS138…" at bounding box center [175, 85] width 351 height 170
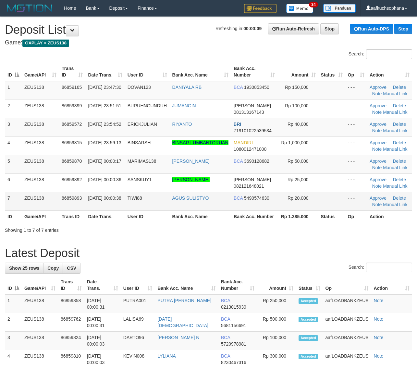
drag, startPoint x: 304, startPoint y: 235, endPoint x: 374, endPoint y: 210, distance: 74.0
click at [313, 232] on div "**********" at bounding box center [208, 233] width 417 height 432
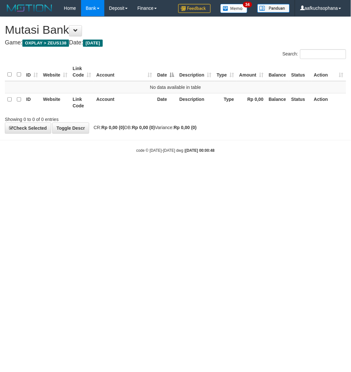
click at [223, 170] on html "Toggle navigation Home Bank Account List Load By Website Group [OXPLAY] ZEUS138…" at bounding box center [175, 85] width 351 height 170
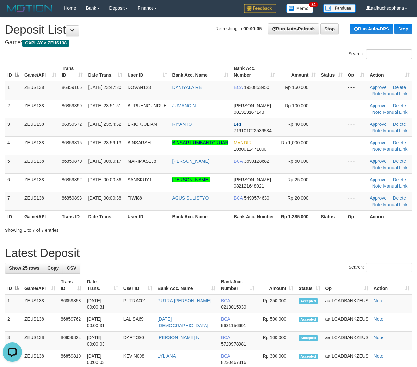
drag, startPoint x: 363, startPoint y: 232, endPoint x: 400, endPoint y: 216, distance: 40.4
click at [369, 231] on div "Showing 1 to 7 of 7 entries" at bounding box center [208, 229] width 417 height 9
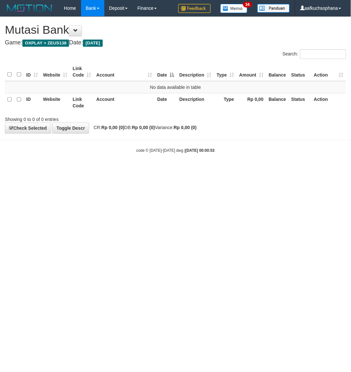
click at [221, 170] on html "Toggle navigation Home Bank Account List Load By Website Group [OXPLAY] ZEUS138…" at bounding box center [175, 85] width 351 height 170
click at [103, 170] on html "Toggle navigation Home Bank Account List Load By Website Group [OXPLAY] ZEUS138…" at bounding box center [175, 85] width 351 height 170
click at [104, 170] on html "Toggle navigation Home Bank Account List Load By Website Group [OXPLAY] ZEUS138…" at bounding box center [175, 85] width 351 height 170
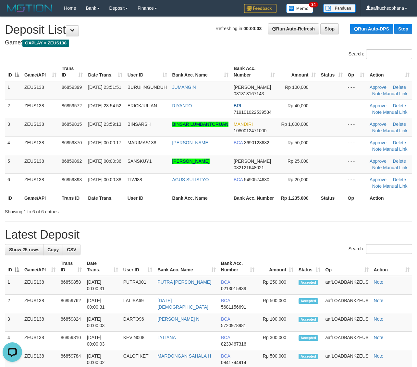
click at [291, 220] on div "**********" at bounding box center [208, 224] width 417 height 414
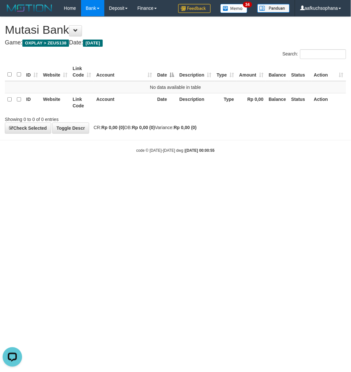
click at [208, 170] on html "Toggle navigation Home Bank Account List Load By Website Group [OXPLAY] ZEUS138…" at bounding box center [175, 85] width 351 height 170
click at [210, 170] on html "Toggle navigation Home Bank Account List Load By Website Group [OXPLAY] ZEUS138…" at bounding box center [175, 85] width 351 height 170
click at [252, 170] on html "Toggle navigation Home Bank Account List Load By Website Group [OXPLAY] ZEUS138…" at bounding box center [175, 85] width 351 height 170
click at [250, 170] on html "Toggle navigation Home Bank Account List Load By Website Group [OXPLAY] ZEUS138…" at bounding box center [175, 85] width 351 height 170
click at [137, 170] on html "Toggle navigation Home Bank Account List Load By Website Group [OXPLAY] ZEUS138…" at bounding box center [175, 85] width 351 height 170
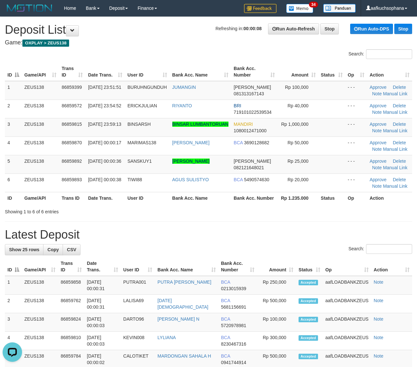
drag, startPoint x: 323, startPoint y: 216, endPoint x: 390, endPoint y: 205, distance: 67.4
click at [324, 216] on div "**********" at bounding box center [208, 224] width 417 height 414
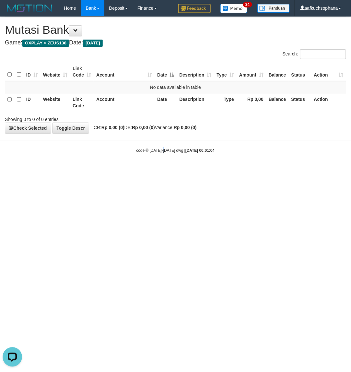
drag, startPoint x: 166, startPoint y: 231, endPoint x: 72, endPoint y: 217, distance: 95.4
click at [162, 170] on html "Toggle navigation Home Bank Account List Load By Website Group [OXPLAY] ZEUS138…" at bounding box center [175, 85] width 351 height 170
click at [148, 170] on html "Toggle navigation Home Bank Account List Load By Website Group [OXPLAY] ZEUS138…" at bounding box center [175, 85] width 351 height 170
click at [147, 170] on html "Toggle navigation Home Bank Account List Load By Website Group [OXPLAY] ZEUS138…" at bounding box center [175, 85] width 351 height 170
click at [145, 170] on html "Toggle navigation Home Bank Account List Load By Website Group [OXPLAY] ZEUS138…" at bounding box center [175, 85] width 351 height 170
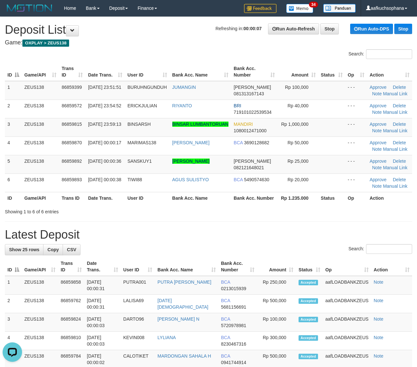
drag, startPoint x: 304, startPoint y: 212, endPoint x: 312, endPoint y: 209, distance: 8.5
click at [307, 211] on div "Showing 1 to 6 of 6 entries" at bounding box center [208, 210] width 417 height 9
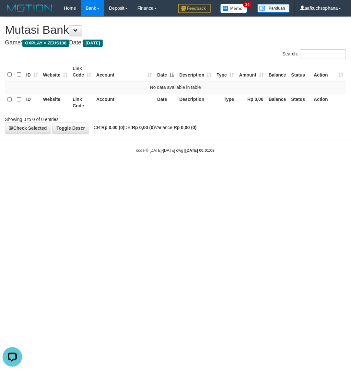
drag, startPoint x: 108, startPoint y: 213, endPoint x: 69, endPoint y: 211, distance: 39.0
click at [109, 170] on html "Toggle navigation Home Bank Account List Load By Website Group [OXPLAY] ZEUS138…" at bounding box center [175, 85] width 351 height 170
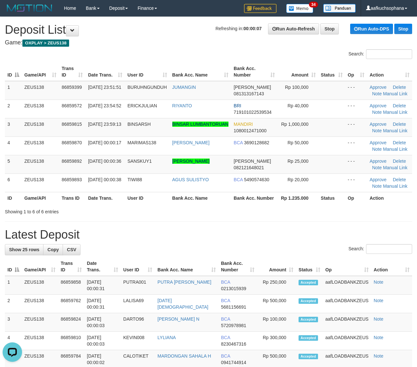
drag, startPoint x: 297, startPoint y: 228, endPoint x: 317, endPoint y: 222, distance: 21.4
click at [302, 228] on div "**********" at bounding box center [208, 224] width 417 height 414
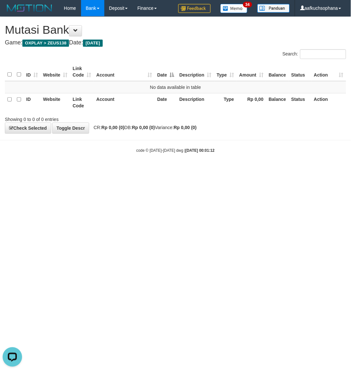
drag, startPoint x: 237, startPoint y: 225, endPoint x: 1, endPoint y: 221, distance: 236.2
click at [230, 170] on html "Toggle navigation Home Bank Account List Load By Website Group [OXPLAY] ZEUS138…" at bounding box center [175, 85] width 351 height 170
click at [180, 170] on html "Toggle navigation Home Bank Account List Load By Website Group [OXPLAY] ZEUS138…" at bounding box center [175, 85] width 351 height 170
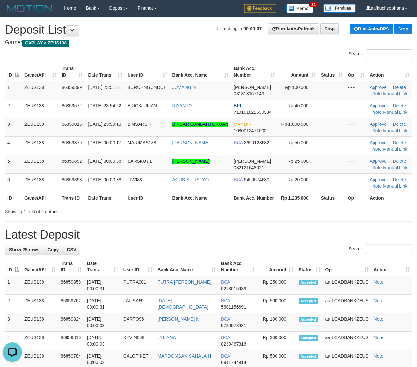
click at [342, 230] on h1 "Latest Deposit" at bounding box center [208, 234] width 407 height 13
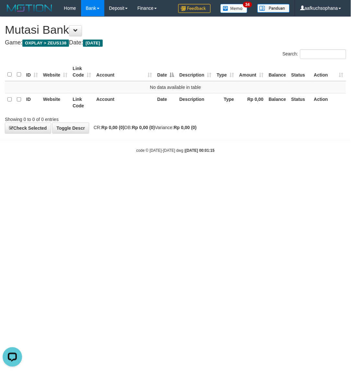
drag, startPoint x: 118, startPoint y: 197, endPoint x: 114, endPoint y: 193, distance: 5.8
click at [120, 170] on html "Toggle navigation Home Bank Account List Load By Website Group [OXPLAY] ZEUS138…" at bounding box center [175, 85] width 351 height 170
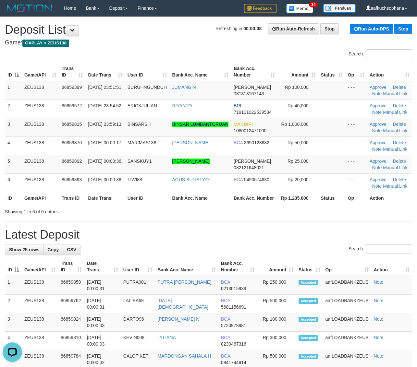
click at [326, 218] on div "**********" at bounding box center [208, 224] width 417 height 414
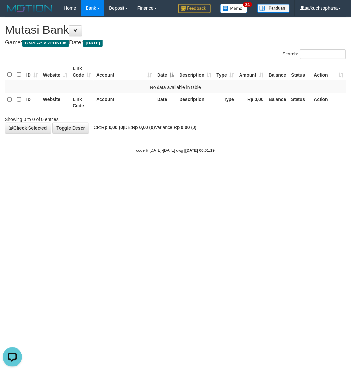
drag, startPoint x: 185, startPoint y: 239, endPoint x: 109, endPoint y: 211, distance: 81.0
click at [185, 170] on html "Toggle navigation Home Bank Account List Load By Website Group [OXPLAY] ZEUS138…" at bounding box center [175, 85] width 351 height 170
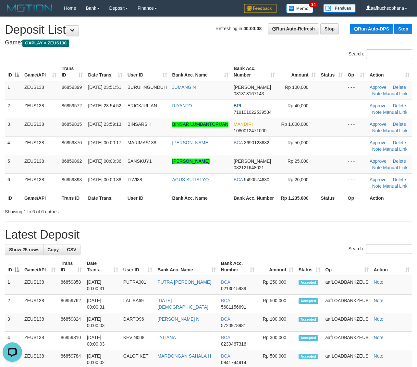
click at [335, 193] on table "ID Game/API Trans ID Date Trans. User ID Bank Acc. Name Bank Acc. Number Amount…" at bounding box center [208, 133] width 407 height 141
drag, startPoint x: 336, startPoint y: 214, endPoint x: 388, endPoint y: 197, distance: 54.9
click at [338, 214] on div "Showing 1 to 6 of 6 entries" at bounding box center [208, 210] width 417 height 9
click at [330, 212] on div "Showing 1 to 6 of 6 entries" at bounding box center [208, 210] width 417 height 9
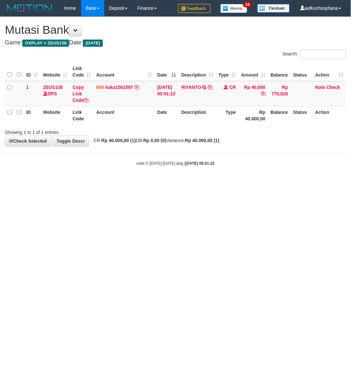
click at [129, 183] on html "Toggle navigation Home Bank Account List Load By Website Group [OXPLAY] ZEUS138…" at bounding box center [175, 91] width 351 height 183
click at [213, 86] on icon at bounding box center [210, 87] width 5 height 5
drag, startPoint x: 67, startPoint y: 191, endPoint x: 74, endPoint y: 193, distance: 7.0
click at [74, 183] on html "Toggle navigation Home Bank Account List Load By Website Group [OXPLAY] ZEUS138…" at bounding box center [175, 91] width 351 height 183
drag, startPoint x: 161, startPoint y: 195, endPoint x: 164, endPoint y: 200, distance: 5.8
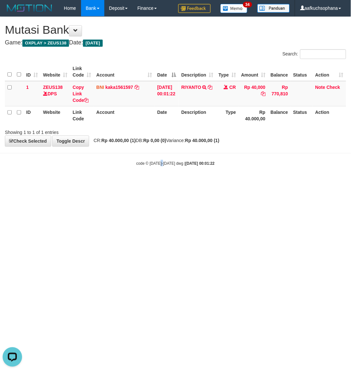
click at [164, 183] on html "Toggle navigation Home Bank Account List Load By Website Group [OXPLAY] ZEUS138…" at bounding box center [175, 91] width 351 height 183
drag, startPoint x: 152, startPoint y: 195, endPoint x: 155, endPoint y: 195, distance: 3.3
click at [155, 183] on html "Toggle navigation Home Bank Account List Load By Website Group [OXPLAY] ZEUS138…" at bounding box center [175, 91] width 351 height 183
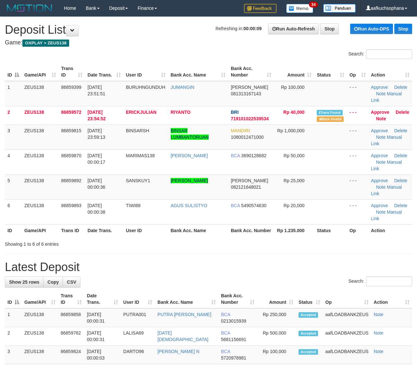
click at [302, 231] on th "Rp 1.235.000" at bounding box center [294, 231] width 40 height 12
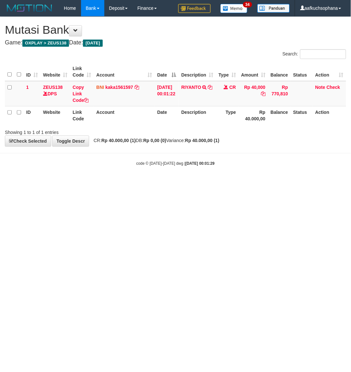
click at [122, 183] on html "Toggle navigation Home Bank Account List Load By Website Group [OXPLAY] ZEUS138…" at bounding box center [175, 91] width 351 height 183
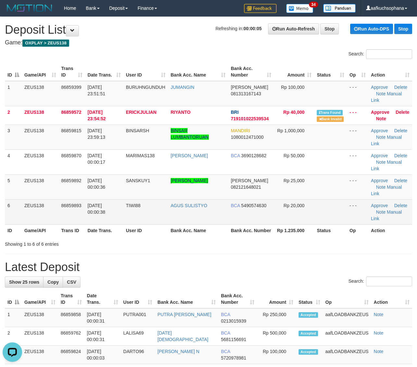
drag, startPoint x: 314, startPoint y: 231, endPoint x: 361, endPoint y: 215, distance: 50.0
click at [315, 231] on th "Status" at bounding box center [330, 231] width 33 height 12
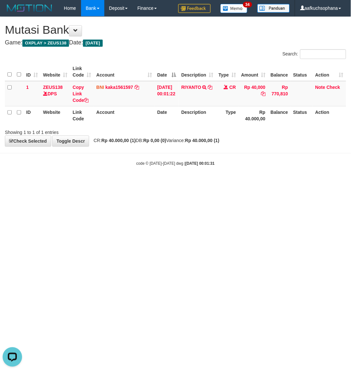
click at [144, 183] on html "Toggle navigation Home Bank Account List Load By Website Group [OXPLAY] ZEUS138…" at bounding box center [175, 91] width 351 height 183
click at [183, 183] on html "Toggle navigation Home Bank Account List Load By Website Group [OXPLAY] ZEUS138…" at bounding box center [175, 91] width 351 height 183
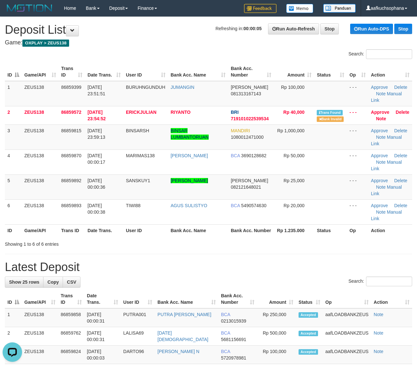
click at [384, 252] on div "**********" at bounding box center [208, 240] width 417 height 446
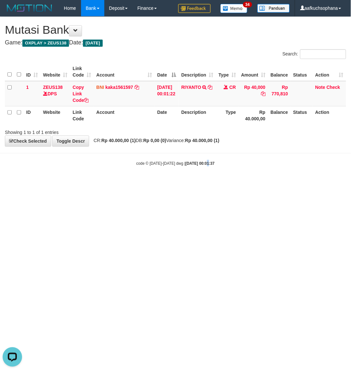
drag, startPoint x: 200, startPoint y: 250, endPoint x: 86, endPoint y: 226, distance: 116.5
click at [200, 183] on html "Toggle navigation Home Bank Account List Load By Website Group [OXPLAY] ZEUS138…" at bounding box center [175, 91] width 351 height 183
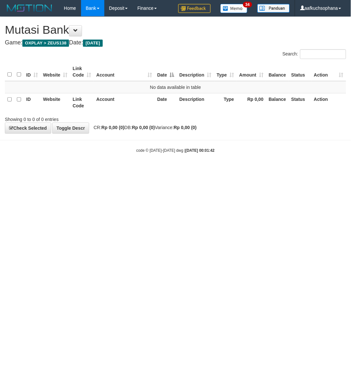
drag, startPoint x: 122, startPoint y: 222, endPoint x: 156, endPoint y: 206, distance: 37.2
click at [123, 170] on html "Toggle navigation Home Bank Account List Load By Website Group [OXPLAY] ZEUS138…" at bounding box center [175, 85] width 351 height 170
drag, startPoint x: 119, startPoint y: 173, endPoint x: 82, endPoint y: 169, distance: 37.5
click at [117, 170] on html "Toggle navigation Home Bank Account List Load By Website Group [OXPLAY] ZEUS138…" at bounding box center [175, 85] width 351 height 170
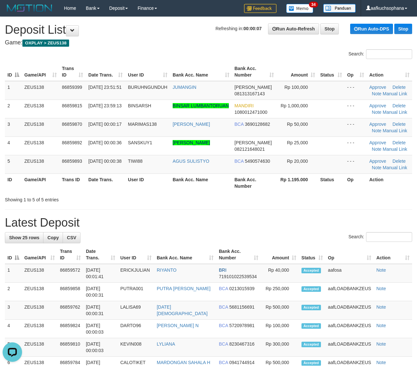
click at [350, 195] on div "Showing 1 to 5 of 5 entries" at bounding box center [208, 198] width 417 height 9
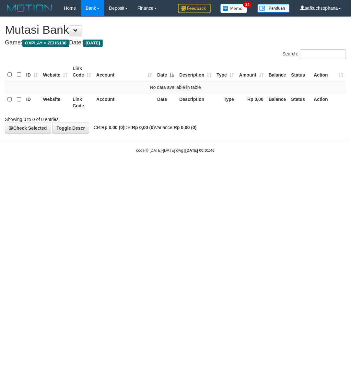
click at [184, 170] on html "Toggle navigation Home Bank Account List Load By Website Group [OXPLAY] ZEUS138…" at bounding box center [175, 85] width 351 height 170
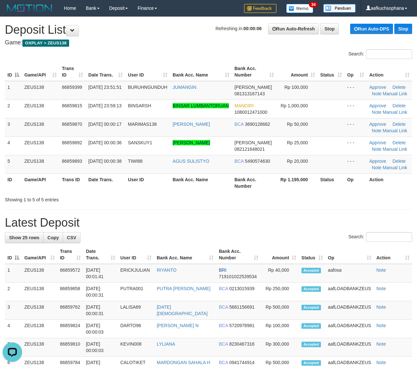
click at [345, 214] on div "**********" at bounding box center [208, 227] width 417 height 420
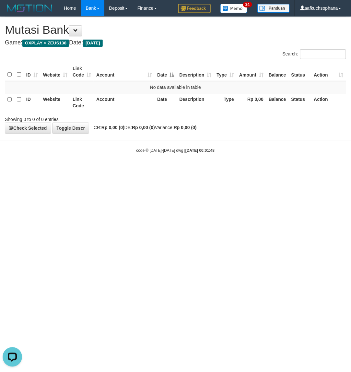
drag, startPoint x: 69, startPoint y: 215, endPoint x: 21, endPoint y: 189, distance: 54.6
click at [67, 170] on html "Toggle navigation Home Bank Account List Load By Website Group [OXPLAY] ZEUS138…" at bounding box center [175, 85] width 351 height 170
click at [215, 170] on html "Toggle navigation Home Bank Account List Load By Website Group [OXPLAY] ZEUS138…" at bounding box center [175, 85] width 351 height 170
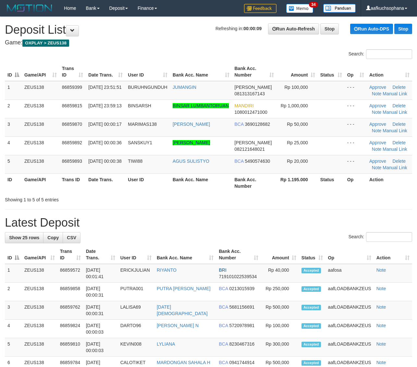
click at [338, 183] on th "Status" at bounding box center [331, 183] width 27 height 18
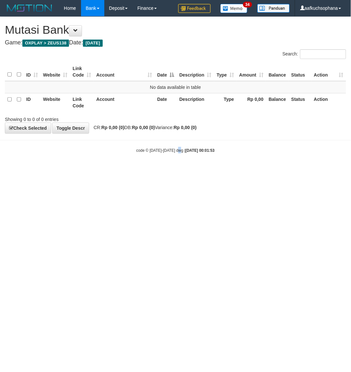
click at [181, 170] on html "Toggle navigation Home Bank Account List Load By Website Group [OXPLAY] ZEUS138…" at bounding box center [175, 85] width 351 height 170
click at [180, 170] on html "Toggle navigation Home Bank Account List Load By Website Group [OXPLAY] ZEUS138…" at bounding box center [175, 85] width 351 height 170
drag, startPoint x: 46, startPoint y: 205, endPoint x: 33, endPoint y: 199, distance: 14.7
click at [43, 170] on html "Toggle navigation Home Bank Account List Load By Website Group [OXPLAY] ZEUS138…" at bounding box center [175, 85] width 351 height 170
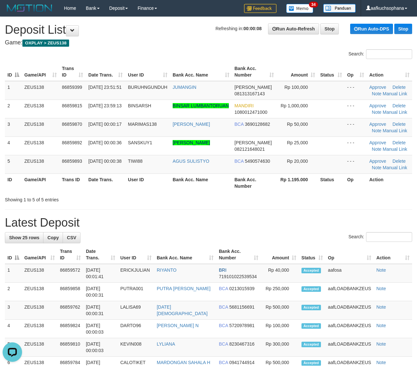
drag, startPoint x: 315, startPoint y: 204, endPoint x: 422, endPoint y: 211, distance: 107.9
click at [325, 205] on div "**********" at bounding box center [208, 227] width 417 height 420
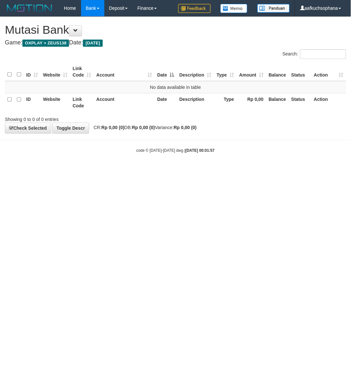
click at [107, 170] on html "Toggle navigation Home Bank Account List Load By Website Group [OXPLAY] ZEUS138…" at bounding box center [175, 85] width 351 height 170
click at [179, 170] on html "Toggle navigation Home Bank Account List Load By Website Group [OXPLAY] ZEUS138…" at bounding box center [175, 85] width 351 height 170
click at [161, 170] on html "Toggle navigation Home Bank Account List Load By Website Group [OXPLAY] ZEUS138…" at bounding box center [175, 85] width 351 height 170
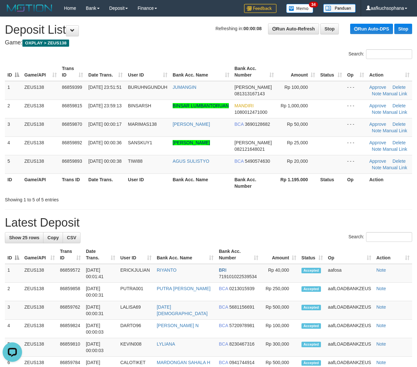
drag, startPoint x: 356, startPoint y: 210, endPoint x: 382, endPoint y: 204, distance: 25.9
click at [359, 212] on div "**********" at bounding box center [208, 227] width 417 height 420
click at [315, 198] on div "Showing 1 to 5 of 5 entries" at bounding box center [208, 198] width 417 height 9
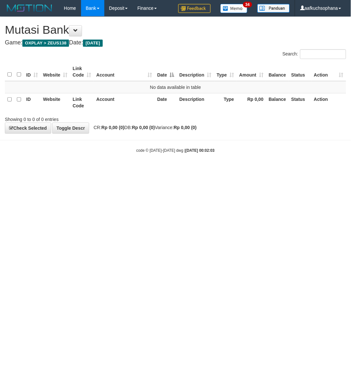
drag, startPoint x: 137, startPoint y: 211, endPoint x: 127, endPoint y: 205, distance: 11.2
click at [134, 170] on html "Toggle navigation Home Bank Account List Load By Website Group [OXPLAY] ZEUS138…" at bounding box center [175, 85] width 351 height 170
click at [128, 170] on html "Toggle navigation Home Bank Account List Load By Website Group [OXPLAY] ZEUS138…" at bounding box center [175, 85] width 351 height 170
click at [151, 170] on html "Toggle navigation Home Bank Account List Load By Website Group [OXPLAY] ZEUS138…" at bounding box center [175, 85] width 351 height 170
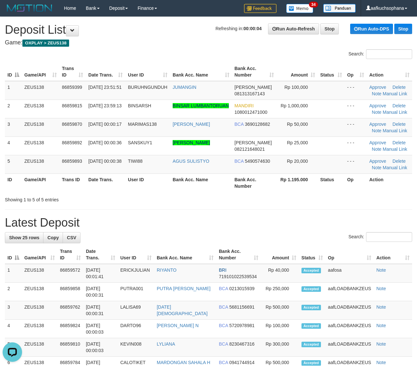
scroll to position [3, 0]
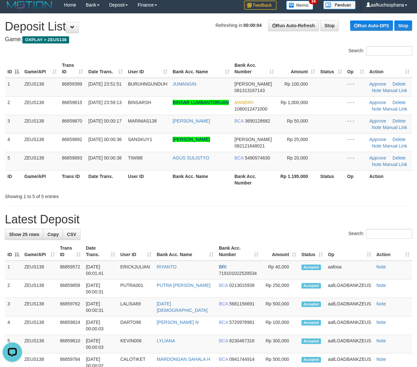
click at [401, 201] on div "**********" at bounding box center [208, 224] width 417 height 420
drag, startPoint x: 400, startPoint y: 201, endPoint x: 401, endPoint y: 204, distance: 3.3
click at [401, 204] on div "**********" at bounding box center [208, 224] width 417 height 420
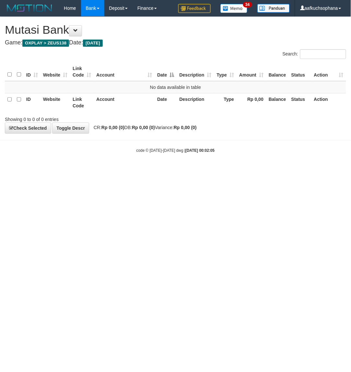
click at [128, 170] on html "Toggle navigation Home Bank Account List Load By Website Group [OXPLAY] ZEUS138…" at bounding box center [175, 85] width 351 height 170
click at [161, 170] on html "Toggle navigation Home Bank Account List Load By Website Group [OXPLAY] ZEUS138…" at bounding box center [175, 85] width 351 height 170
click at [160, 170] on html "Toggle navigation Home Bank Account List Load By Website Group [OXPLAY] ZEUS138…" at bounding box center [175, 85] width 351 height 170
click at [88, 170] on html "Toggle navigation Home Bank Account List Load By Website Group [OXPLAY] ZEUS138…" at bounding box center [175, 85] width 351 height 170
drag, startPoint x: 110, startPoint y: 183, endPoint x: 27, endPoint y: 184, distance: 83.4
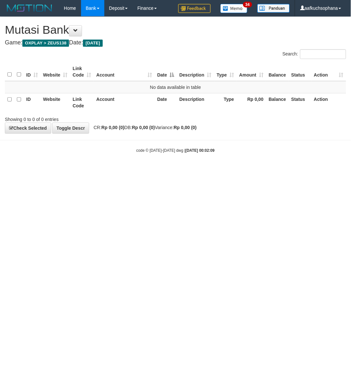
click at [109, 170] on html "Toggle navigation Home Bank Account List Load By Website Group [OXPLAY] ZEUS138…" at bounding box center [175, 85] width 351 height 170
drag, startPoint x: 171, startPoint y: 249, endPoint x: 158, endPoint y: 248, distance: 13.6
click at [158, 170] on html "Toggle navigation Home Bank Account List Load By Website Group [OXPLAY] ZEUS138…" at bounding box center [175, 85] width 351 height 170
click at [151, 170] on html "Toggle navigation Home Bank Account List Load By Website Group [OXPLAY] ZEUS138…" at bounding box center [175, 85] width 351 height 170
click at [150, 170] on html "Toggle navigation Home Bank Account List Load By Website Group [OXPLAY] ZEUS138…" at bounding box center [175, 85] width 351 height 170
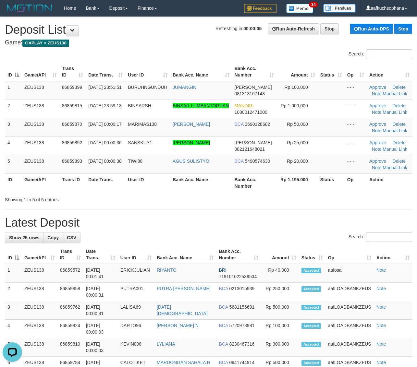
drag, startPoint x: 249, startPoint y: 231, endPoint x: 254, endPoint y: 229, distance: 5.1
click at [253, 229] on div "**********" at bounding box center [208, 227] width 417 height 420
drag, startPoint x: 258, startPoint y: 201, endPoint x: 337, endPoint y: 200, distance: 78.9
click at [273, 202] on div "Showing 1 to 5 of 5 entries" at bounding box center [208, 198] width 417 height 9
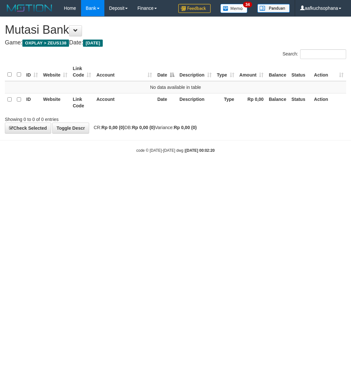
click at [146, 170] on html "Toggle navigation Home Bank Account List Load By Website Group [OXPLAY] ZEUS138…" at bounding box center [175, 85] width 351 height 170
click at [69, 170] on html "Toggle navigation Home Bank Account List Load By Website Group [OXPLAY] ZEUS138…" at bounding box center [175, 85] width 351 height 170
drag, startPoint x: 0, startPoint y: 0, endPoint x: 1, endPoint y: 225, distance: 224.9
click at [92, 170] on html "Toggle navigation Home Bank Account List Load By Website Group [OXPLAY] ZEUS138…" at bounding box center [175, 85] width 351 height 170
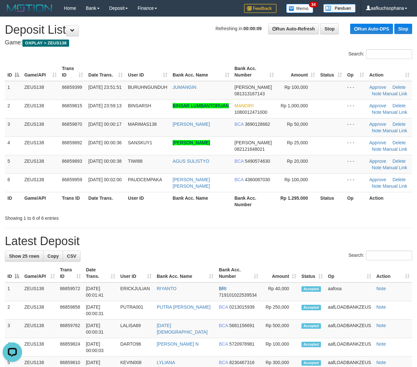
drag, startPoint x: 276, startPoint y: 224, endPoint x: 421, endPoint y: 226, distance: 145.4
click at [278, 224] on div "**********" at bounding box center [208, 236] width 417 height 439
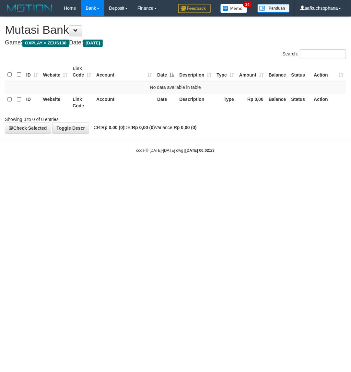
drag, startPoint x: 119, startPoint y: 208, endPoint x: 113, endPoint y: 209, distance: 6.5
click at [118, 170] on html "Toggle navigation Home Bank Account List Load By Website Group [OXPLAY] ZEUS138…" at bounding box center [175, 85] width 351 height 170
click at [143, 170] on html "Toggle navigation Home Bank Account List Load By Website Group [OXPLAY] ZEUS138…" at bounding box center [175, 85] width 351 height 170
click at [146, 170] on html "Toggle navigation Home Bank Account List Load By Website Group [OXPLAY] ZEUS138…" at bounding box center [175, 85] width 351 height 170
click at [154, 170] on html "Toggle navigation Home Bank Account List Load By Website Group [OXPLAY] ZEUS138…" at bounding box center [175, 85] width 351 height 170
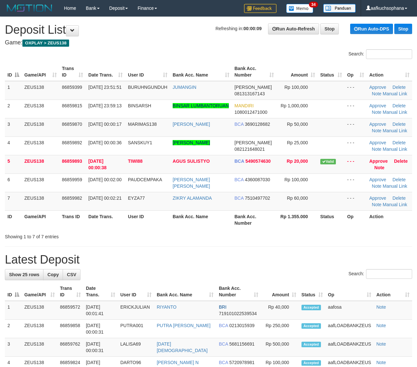
click at [333, 239] on div "**********" at bounding box center [208, 245] width 417 height 457
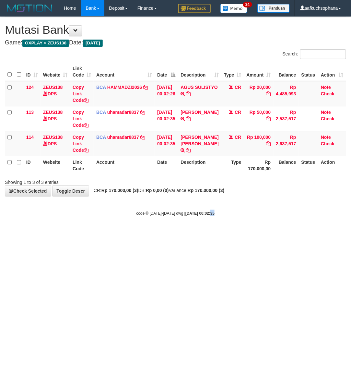
click at [208, 224] on body "Toggle navigation Home Bank Account List Load By Website Group [OXPLAY] ZEUS138…" at bounding box center [175, 116] width 351 height 233
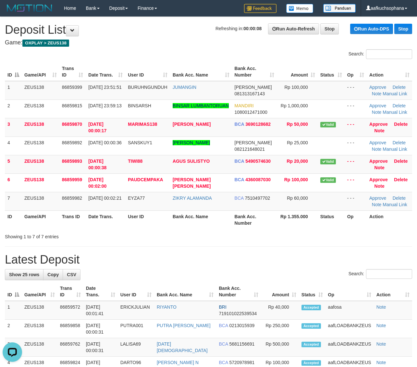
drag, startPoint x: 322, startPoint y: 249, endPoint x: 336, endPoint y: 244, distance: 15.4
click at [325, 248] on div "**********" at bounding box center [208, 245] width 417 height 457
drag, startPoint x: 249, startPoint y: 244, endPoint x: 422, endPoint y: 237, distance: 173.7
click at [252, 242] on div "**********" at bounding box center [208, 245] width 417 height 457
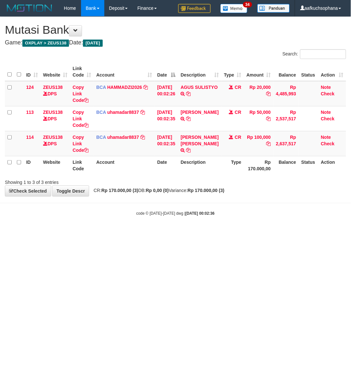
click at [144, 233] on html "Toggle navigation Home Bank Account List Load By Website Group [OXPLAY] ZEUS138…" at bounding box center [175, 116] width 351 height 233
drag, startPoint x: 144, startPoint y: 286, endPoint x: 140, endPoint y: 272, distance: 14.6
click at [145, 233] on html "Toggle navigation Home Bank Account List Load By Website Group [OXPLAY] ZEUS138…" at bounding box center [175, 116] width 351 height 233
drag, startPoint x: 59, startPoint y: 257, endPoint x: 48, endPoint y: 256, distance: 11.4
click at [59, 233] on html "Toggle navigation Home Bank Account List Load By Website Group [OXPLAY] ZEUS138…" at bounding box center [175, 116] width 351 height 233
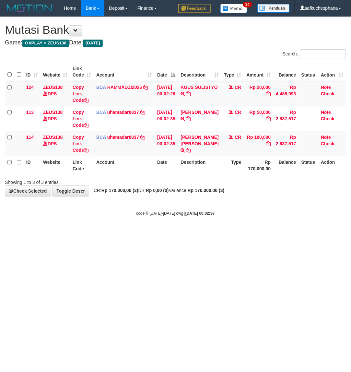
drag, startPoint x: 103, startPoint y: 246, endPoint x: 50, endPoint y: 233, distance: 54.1
click at [101, 233] on html "Toggle navigation Home Bank Account List Load By Website Group [OXPLAY] ZEUS138…" at bounding box center [175, 116] width 351 height 233
click at [123, 233] on html "Toggle navigation Home Bank Account List Load By Website Group [OXPLAY] ZEUS138…" at bounding box center [175, 116] width 351 height 233
click at [124, 233] on html "Toggle navigation Home Bank Account List Load By Website Group [OXPLAY] ZEUS138…" at bounding box center [175, 116] width 351 height 233
drag, startPoint x: 196, startPoint y: 244, endPoint x: 152, endPoint y: 225, distance: 47.3
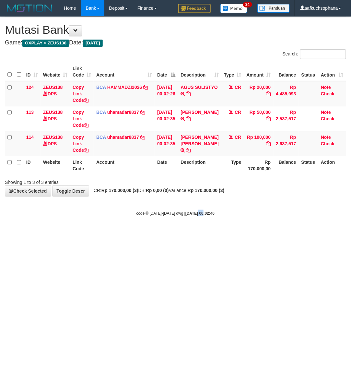
click at [196, 233] on html "Toggle navigation Home Bank Account List Load By Website Group [OXPLAY] ZEUS138…" at bounding box center [175, 116] width 351 height 233
click at [205, 233] on html "Toggle navigation Home Bank Account List Load By Website Group [OXPLAY] ZEUS138…" at bounding box center [175, 116] width 351 height 233
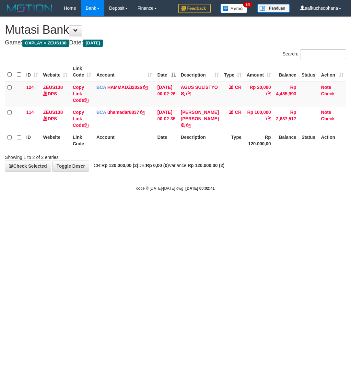
click at [125, 208] on html "Toggle navigation Home Bank Account List Load By Website Group [OXPLAY] ZEUS138…" at bounding box center [175, 104] width 351 height 208
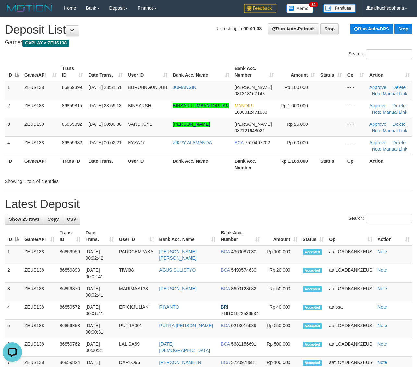
drag, startPoint x: 302, startPoint y: 203, endPoint x: 422, endPoint y: 193, distance: 120.5
click at [308, 202] on h1 "Latest Deposit" at bounding box center [208, 204] width 407 height 13
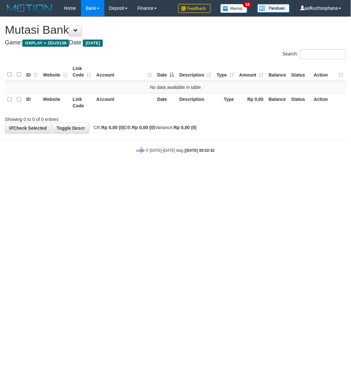
drag, startPoint x: 0, startPoint y: 0, endPoint x: 250, endPoint y: 226, distance: 336.6
click at [150, 170] on html "Toggle navigation Home Bank Account List Load By Website Group [OXPLAY] ZEUS138…" at bounding box center [175, 85] width 351 height 170
click at [52, 170] on html "Toggle navigation Home Bank Account List Load By Website Group [OXPLAY] ZEUS138…" at bounding box center [175, 85] width 351 height 170
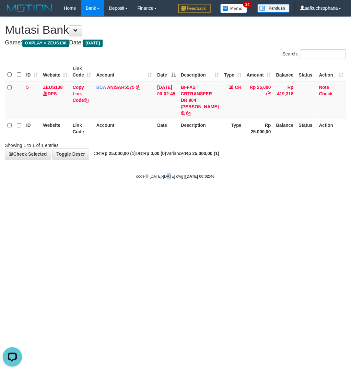
drag, startPoint x: 170, startPoint y: 211, endPoint x: 150, endPoint y: 199, distance: 24.0
click at [171, 196] on html "Toggle navigation Home Bank Account List Load By Website Group [OXPLAY] ZEUS138…" at bounding box center [175, 98] width 351 height 196
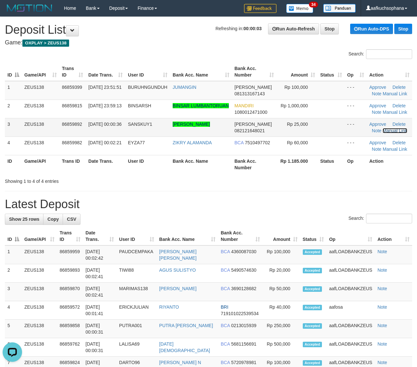
click at [392, 130] on link "Manual Link" at bounding box center [395, 130] width 25 height 5
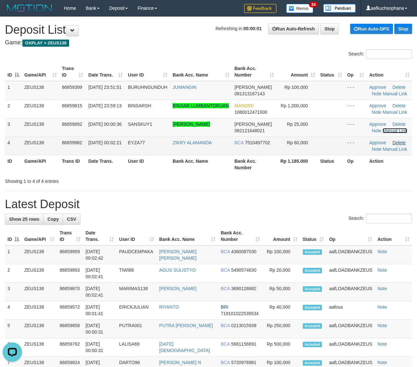
click at [383, 128] on link "Manual Link" at bounding box center [395, 130] width 25 height 5
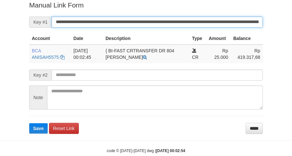
click at [29, 123] on button "Save" at bounding box center [38, 128] width 18 height 10
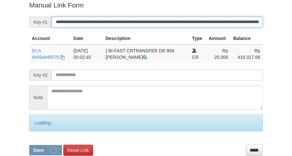
scroll to position [133, 0]
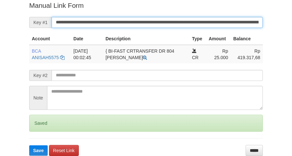
click at [29, 145] on button "Save" at bounding box center [38, 150] width 18 height 10
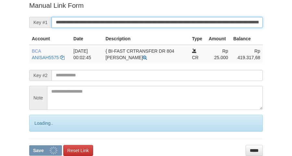
click at [29, 145] on button "Save" at bounding box center [45, 150] width 33 height 10
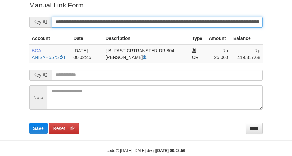
click at [29, 123] on button "Save" at bounding box center [38, 128] width 18 height 10
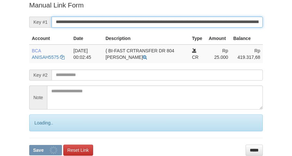
click at [158, 17] on input "**********" at bounding box center [157, 22] width 211 height 11
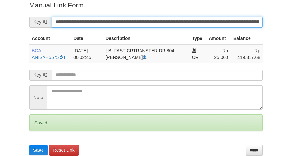
click at [29, 145] on button "Save" at bounding box center [38, 150] width 18 height 10
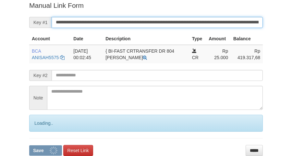
click at [29, 145] on button "Save" at bounding box center [45, 150] width 33 height 10
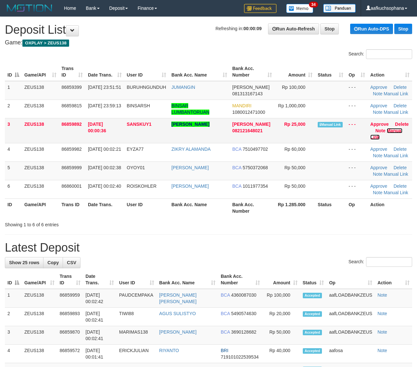
click at [395, 129] on link "Manual Link" at bounding box center [386, 134] width 32 height 12
click at [370, 128] on link "Manual Link" at bounding box center [386, 134] width 32 height 12
drag, startPoint x: 362, startPoint y: 217, endPoint x: 377, endPoint y: 212, distance: 16.4
click at [367, 216] on th "Op" at bounding box center [357, 208] width 22 height 18
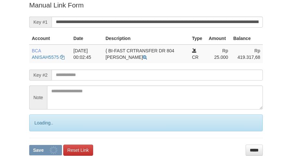
click at [29, 145] on button "Save" at bounding box center [45, 150] width 33 height 10
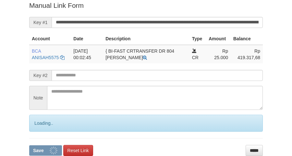
click at [29, 145] on button "Save" at bounding box center [45, 150] width 33 height 10
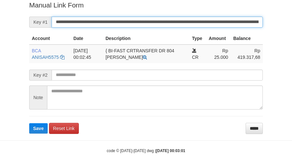
click at [29, 123] on button "Save" at bounding box center [38, 128] width 18 height 10
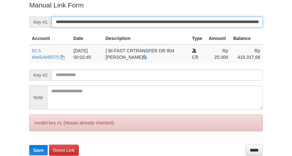
click at [170, 19] on input "**********" at bounding box center [157, 22] width 211 height 11
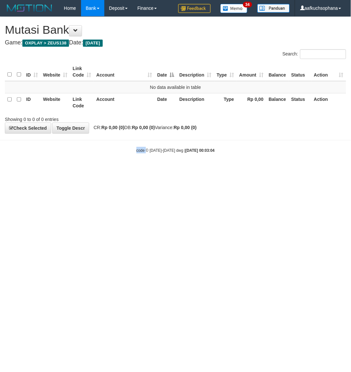
drag, startPoint x: 145, startPoint y: 200, endPoint x: 218, endPoint y: 153, distance: 86.8
click at [143, 170] on html "Toggle navigation Home Bank Account List Load By Website Group [OXPLAY] ZEUS138…" at bounding box center [175, 85] width 351 height 170
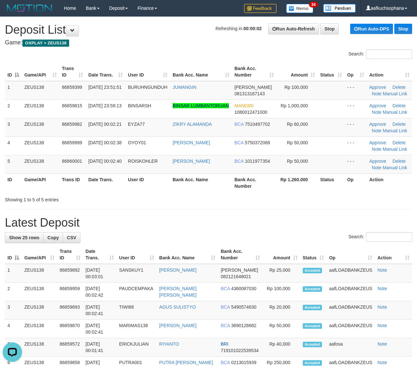
click at [350, 216] on h1 "Latest Deposit" at bounding box center [208, 222] width 407 height 13
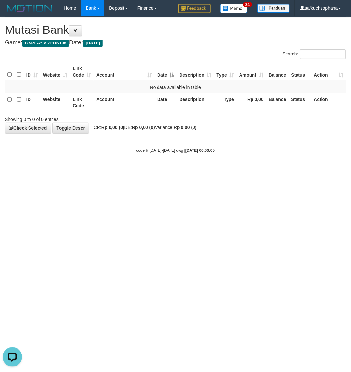
click at [127, 170] on html "Toggle navigation Home Bank Account List Load By Website Group [OXPLAY] ZEUS138…" at bounding box center [175, 85] width 351 height 170
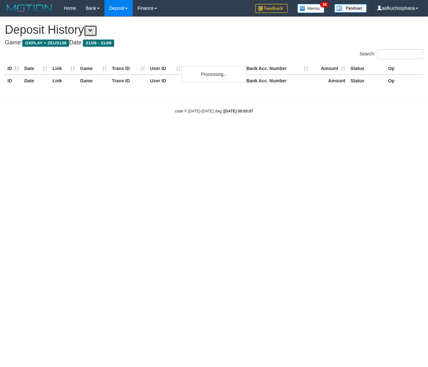
drag, startPoint x: 98, startPoint y: 30, endPoint x: 122, endPoint y: 40, distance: 25.8
click at [96, 31] on button at bounding box center [90, 30] width 13 height 11
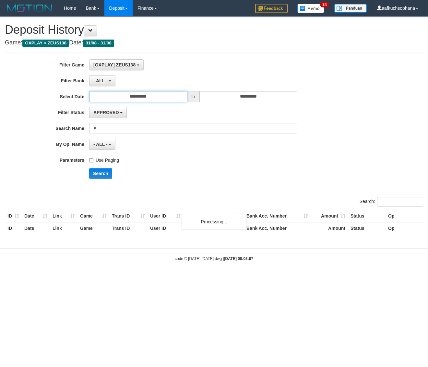
click at [170, 96] on input "**********" at bounding box center [138, 96] width 98 height 11
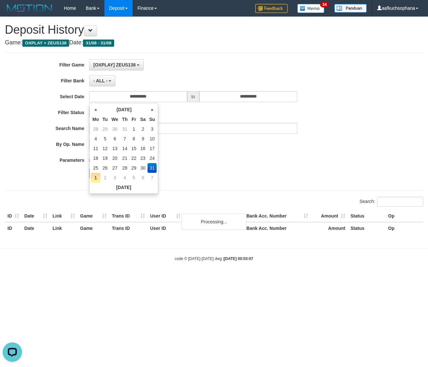
click at [95, 177] on td "1" at bounding box center [96, 178] width 10 height 10
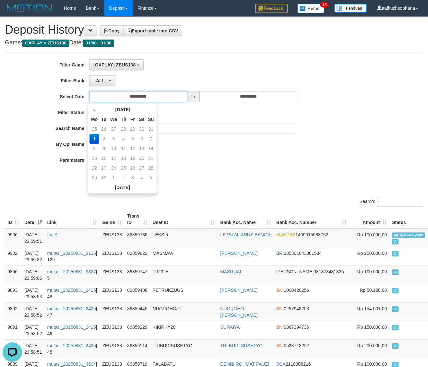
type input "**********"
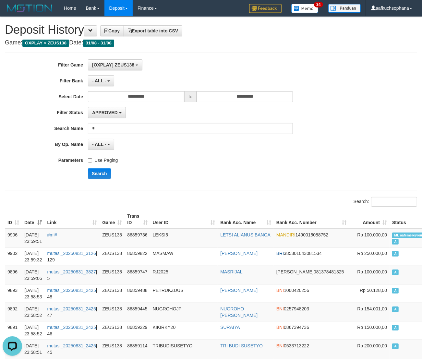
drag, startPoint x: 161, startPoint y: 44, endPoint x: 103, endPoint y: 137, distance: 109.3
click at [96, 172] on button "Search" at bounding box center [99, 173] width 23 height 10
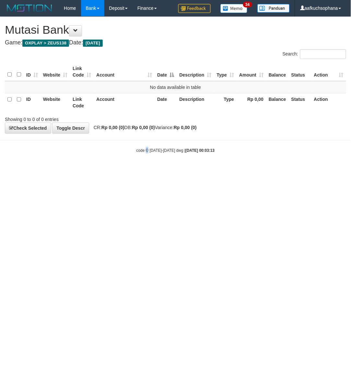
drag, startPoint x: 150, startPoint y: 200, endPoint x: 350, endPoint y: 128, distance: 213.3
click at [153, 170] on html "Toggle navigation Home Bank Account List Load By Website Group [OXPLAY] ZEUS138…" at bounding box center [175, 85] width 351 height 170
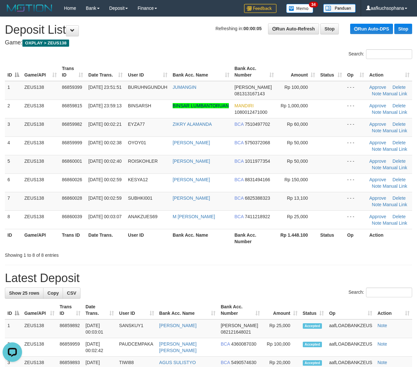
drag, startPoint x: 311, startPoint y: 248, endPoint x: 422, endPoint y: 222, distance: 113.8
click at [315, 246] on th "Rp 1.448.100" at bounding box center [296, 238] width 41 height 18
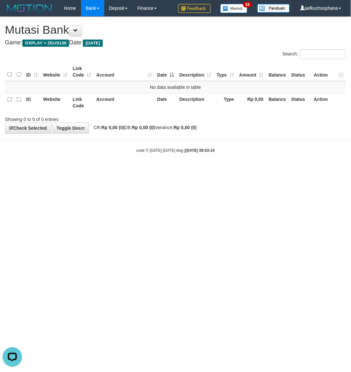
drag, startPoint x: 281, startPoint y: 210, endPoint x: 270, endPoint y: 218, distance: 13.9
click at [273, 170] on html "Toggle navigation Home Bank Account List Load By Website Group [OXPLAY] ZEUS138…" at bounding box center [175, 85] width 351 height 170
click at [144, 170] on html "Toggle navigation Home Bank Account List Load By Website Group [OXPLAY] ZEUS138…" at bounding box center [175, 85] width 351 height 170
click at [127, 170] on html "Toggle navigation Home Bank Account List Load By Website Group [OXPLAY] ZEUS138…" at bounding box center [175, 85] width 351 height 170
click at [149, 170] on html "Toggle navigation Home Bank Account List Load By Website Group [OXPLAY] ZEUS138…" at bounding box center [175, 85] width 351 height 170
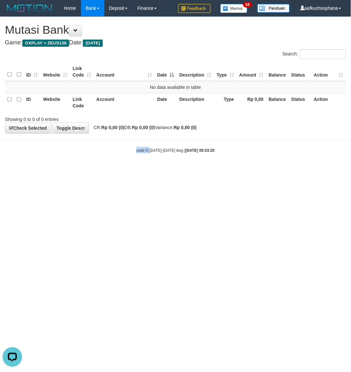
click at [139, 170] on html "Toggle navigation Home Bank Account List Load By Website Group [OXPLAY] ZEUS138…" at bounding box center [175, 85] width 351 height 170
click at [141, 170] on html "Toggle navigation Home Bank Account List Load By Website Group [OXPLAY] ZEUS138…" at bounding box center [175, 85] width 351 height 170
click at [122, 170] on html "Toggle navigation Home Bank Account List Load By Website Group [OXPLAY] ZEUS138…" at bounding box center [175, 85] width 351 height 170
click at [100, 170] on html "Toggle navigation Home Bank Account List Load By Website Group [OXPLAY] ZEUS138…" at bounding box center [175, 85] width 351 height 170
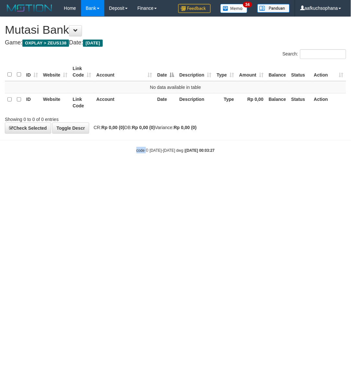
click at [102, 170] on html "Toggle navigation Home Bank Account List Load By Website Group [OXPLAY] ZEUS138…" at bounding box center [175, 85] width 351 height 170
click at [101, 170] on html "Toggle navigation Home Bank Account List Load By Website Group [OXPLAY] ZEUS138…" at bounding box center [175, 85] width 351 height 170
click at [100, 170] on html "Toggle navigation Home Bank Account List Load By Website Group [OXPLAY] ZEUS138…" at bounding box center [175, 85] width 351 height 170
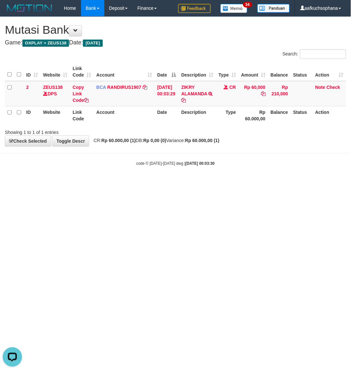
drag, startPoint x: 111, startPoint y: 239, endPoint x: 81, endPoint y: 234, distance: 30.0
click at [106, 183] on html "Toggle navigation Home Bank Account List Load By Website Group [OXPLAY] ZEUS138…" at bounding box center [175, 91] width 351 height 183
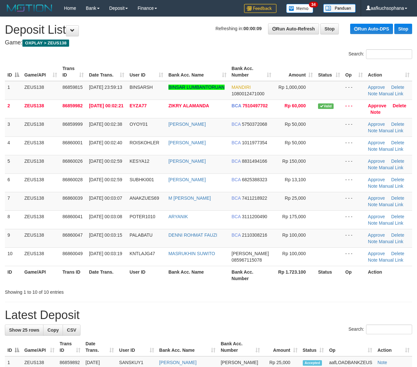
drag, startPoint x: 384, startPoint y: 281, endPoint x: 387, endPoint y: 277, distance: 4.7
click at [384, 281] on th "Action" at bounding box center [388, 275] width 47 height 18
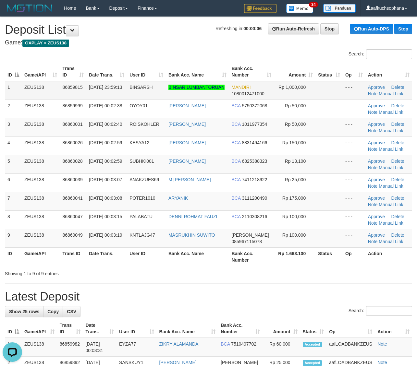
click at [196, 97] on td "BINSAR LUMBANTORUAN" at bounding box center [197, 90] width 63 height 19
copy tr "BINSAR LUMBANTORUAN"
drag, startPoint x: 388, startPoint y: 249, endPoint x: 393, endPoint y: 247, distance: 4.9
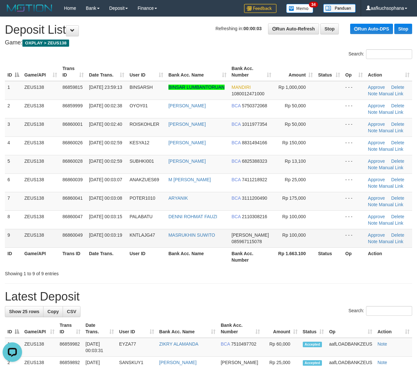
click at [389, 251] on th "Action" at bounding box center [388, 257] width 47 height 18
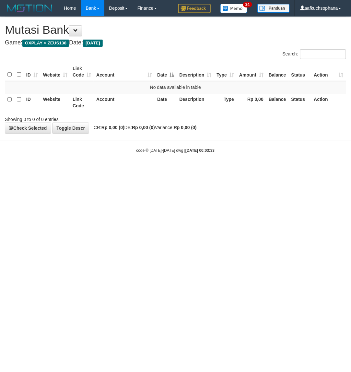
click at [87, 170] on html "Toggle navigation Home Bank Account List Load By Website Group [OXPLAY] ZEUS138…" at bounding box center [175, 85] width 351 height 170
click at [214, 170] on html "Toggle navigation Home Bank Account List Load By Website Group [OXPLAY] ZEUS138…" at bounding box center [175, 85] width 351 height 170
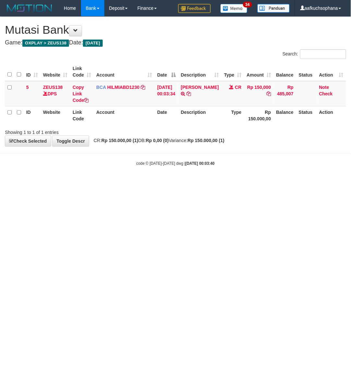
drag, startPoint x: 200, startPoint y: 212, endPoint x: 200, endPoint y: 201, distance: 10.4
click at [200, 183] on html "Toggle navigation Home Bank Account List Load By Website Group [OXPLAY] ZEUS138…" at bounding box center [175, 91] width 351 height 183
click at [191, 96] on icon at bounding box center [189, 93] width 5 height 5
click at [128, 183] on html "Toggle navigation Home Bank Account List Load By Website Group [OXPLAY] ZEUS138…" at bounding box center [175, 91] width 351 height 183
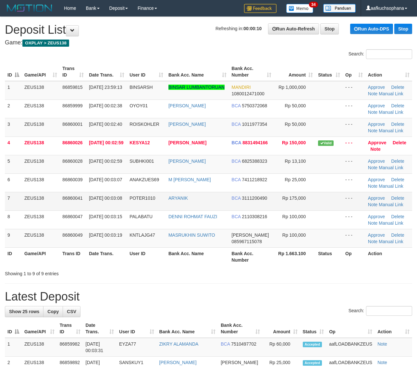
drag, startPoint x: 213, startPoint y: 200, endPoint x: 242, endPoint y: 196, distance: 29.1
click at [222, 202] on td "ARYANIK" at bounding box center [197, 201] width 63 height 18
click at [189, 240] on td "MASRUKHIN SUWITO" at bounding box center [197, 238] width 63 height 18
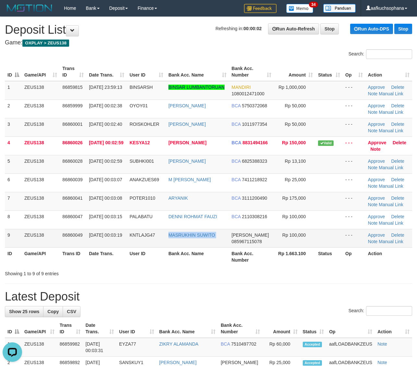
click at [189, 240] on td "MASRUKHIN SUWITO" at bounding box center [197, 238] width 63 height 18
copy tr "MASRUKHIN SUWITO"
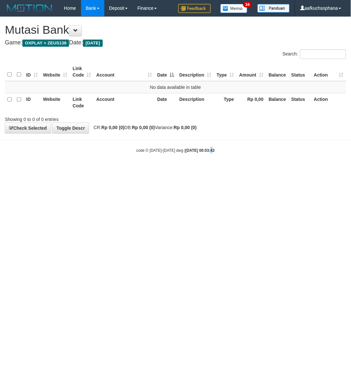
click at [205, 170] on html "Toggle navigation Home Bank Account List Load By Website Group [OXPLAY] ZEUS138…" at bounding box center [175, 85] width 351 height 170
drag, startPoint x: 146, startPoint y: 189, endPoint x: 86, endPoint y: 179, distance: 61.1
click at [143, 170] on html "Toggle navigation Home Bank Account List Load By Website Group [OXPLAY] ZEUS138…" at bounding box center [175, 85] width 351 height 170
click at [101, 170] on html "Toggle navigation Home Bank Account List Load By Website Group [OXPLAY] ZEUS138…" at bounding box center [175, 85] width 351 height 170
drag, startPoint x: 140, startPoint y: 208, endPoint x: 161, endPoint y: 192, distance: 26.4
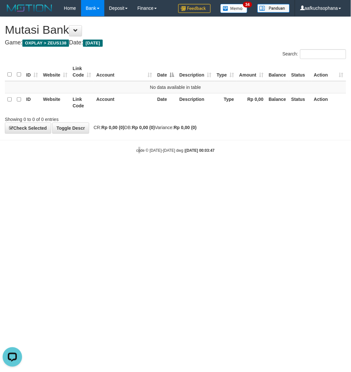
click at [140, 170] on html "Toggle navigation Home Bank Account List Load By Website Group [OXPLAY] ZEUS138…" at bounding box center [175, 85] width 351 height 170
click at [166, 170] on html "Toggle navigation Home Bank Account List Load By Website Group [OXPLAY] ZEUS138…" at bounding box center [175, 85] width 351 height 170
click at [151, 170] on html "Toggle navigation Home Bank Account List Load By Website Group [OXPLAY] ZEUS138…" at bounding box center [175, 85] width 351 height 170
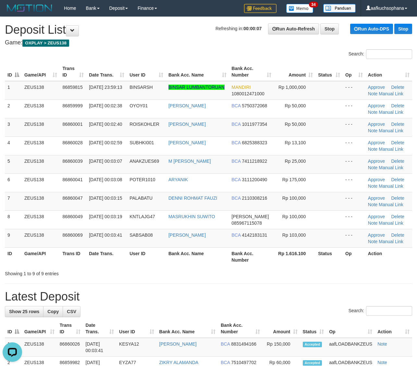
drag, startPoint x: 328, startPoint y: 146, endPoint x: 421, endPoint y: 152, distance: 93.0
click at [329, 145] on td at bounding box center [328, 146] width 27 height 18
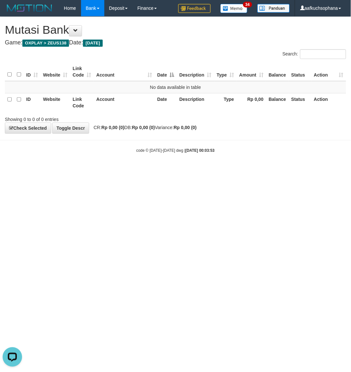
drag, startPoint x: 44, startPoint y: 239, endPoint x: 63, endPoint y: 185, distance: 57.8
click at [43, 170] on html "Toggle navigation Home Bank Account List Load By Website Group [OXPLAY] ZEUS138…" at bounding box center [175, 85] width 351 height 170
click at [151, 170] on html "Toggle navigation Home Bank Account List Load By Website Group [OXPLAY] ZEUS138…" at bounding box center [175, 85] width 351 height 170
click at [85, 170] on html "Toggle navigation Home Bank Account List Load By Website Group [OXPLAY] ZEUS138…" at bounding box center [175, 85] width 351 height 170
click at [144, 170] on html "Toggle navigation Home Bank Account List Load By Website Group [OXPLAY] ZEUS138…" at bounding box center [175, 85] width 351 height 170
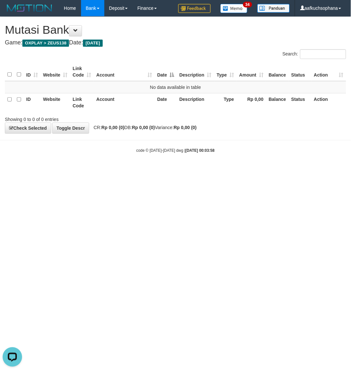
click at [263, 170] on html "Toggle navigation Home Bank Account List Load By Website Group [OXPLAY] ZEUS138…" at bounding box center [175, 85] width 351 height 170
click at [242, 170] on html "Toggle navigation Home Bank Account List Load By Website Group [OXPLAY] ZEUS138…" at bounding box center [175, 85] width 351 height 170
click at [93, 170] on html "Toggle navigation Home Bank Account List Load By Website Group [OXPLAY] ZEUS138…" at bounding box center [175, 85] width 351 height 170
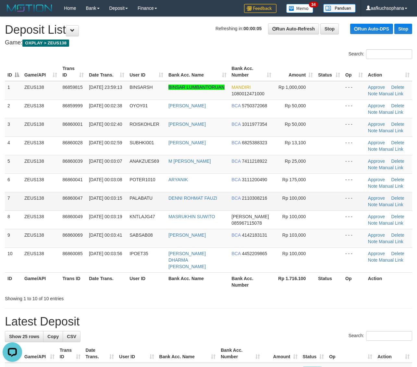
drag, startPoint x: 333, startPoint y: 197, endPoint x: 362, endPoint y: 201, distance: 29.3
click at [335, 197] on td at bounding box center [328, 201] width 27 height 18
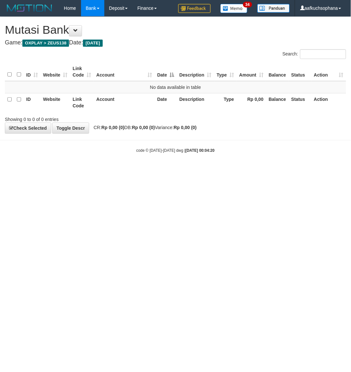
click at [152, 170] on html "Toggle navigation Home Bank Account List Load By Website Group [OXPLAY] ZEUS138…" at bounding box center [175, 85] width 351 height 170
click at [264, 170] on html "Toggle navigation Home Bank Account List Load By Website Group [OXPLAY] ZEUS138…" at bounding box center [175, 85] width 351 height 170
click at [251, 170] on html "Toggle navigation Home Bank Account List Load By Website Group [OXPLAY] ZEUS138…" at bounding box center [175, 85] width 351 height 170
click at [76, 170] on html "Toggle navigation Home Bank Account List Load By Website Group [OXPLAY] ZEUS138…" at bounding box center [175, 85] width 351 height 170
click at [79, 170] on html "Toggle navigation Home Bank Account List Load By Website Group [OXPLAY] ZEUS138…" at bounding box center [175, 85] width 351 height 170
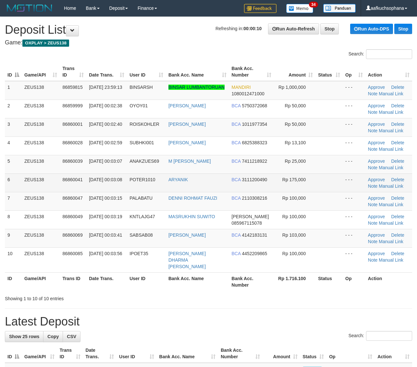
click at [320, 178] on td at bounding box center [328, 183] width 27 height 18
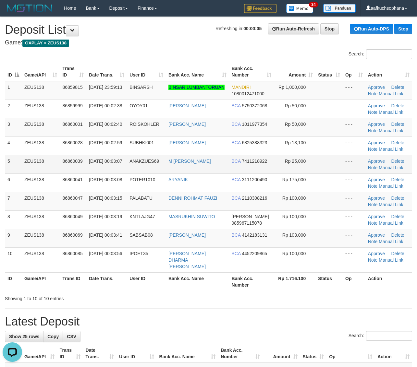
click at [357, 163] on td "- - -" at bounding box center [354, 164] width 23 height 18
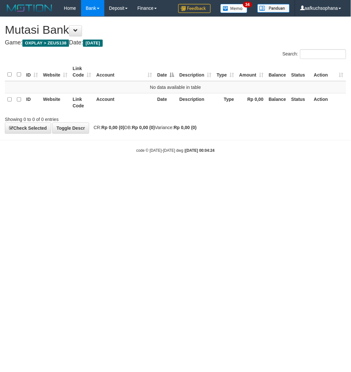
drag, startPoint x: 156, startPoint y: 191, endPoint x: 152, endPoint y: 194, distance: 5.1
click at [156, 170] on html "Toggle navigation Home Bank Account List Load By Website Group [OXPLAY] ZEUS138…" at bounding box center [175, 85] width 351 height 170
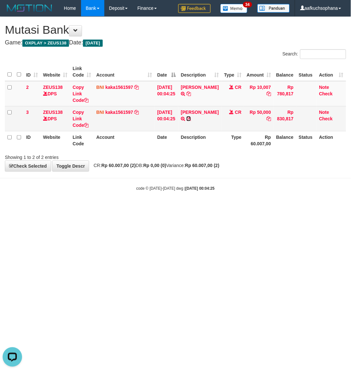
click at [191, 121] on icon at bounding box center [189, 118] width 5 height 5
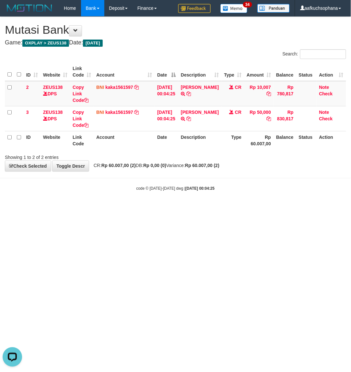
drag, startPoint x: 210, startPoint y: 229, endPoint x: 210, endPoint y: 235, distance: 5.8
click at [212, 208] on html "Toggle navigation Home Bank Account List Load By Website Group [OXPLAY] ZEUS138…" at bounding box center [175, 104] width 351 height 208
click at [167, 208] on html "Toggle navigation Home Bank Account List Load By Website Group [OXPLAY] ZEUS138…" at bounding box center [175, 104] width 351 height 208
click at [166, 208] on html "Toggle navigation Home Bank Account List Load By Website Group [OXPLAY] ZEUS138…" at bounding box center [175, 104] width 351 height 208
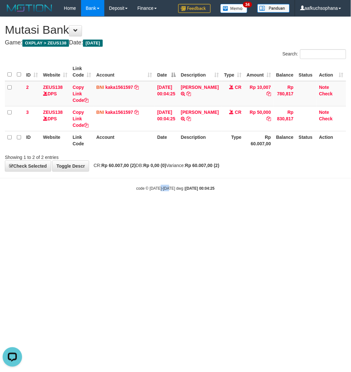
click at [165, 208] on html "Toggle navigation Home Bank Account List Load By Website Group [OXPLAY] ZEUS138…" at bounding box center [175, 104] width 351 height 208
drag, startPoint x: 106, startPoint y: 269, endPoint x: 103, endPoint y: 267, distance: 4.1
click at [103, 208] on html "Toggle navigation Home Bank Account List Load By Website Group [OXPLAY] ZEUS138…" at bounding box center [175, 104] width 351 height 208
click at [104, 208] on html "Toggle navigation Home Bank Account List Load By Website Group [OXPLAY] ZEUS138…" at bounding box center [175, 104] width 351 height 208
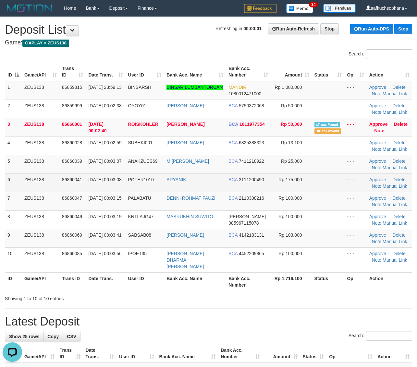
click at [344, 182] on tr "6 ZEUS138 86860041 [DATE] 00:03:08 POTER1010 ARYANIK BCA 3111200490 Rp 175,000 …" at bounding box center [208, 183] width 407 height 18
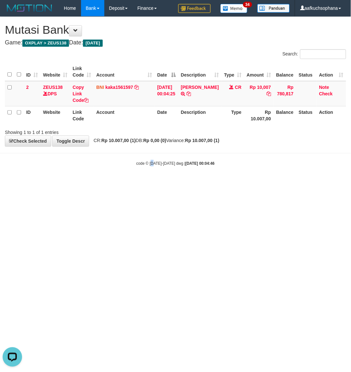
click at [152, 183] on html "Toggle navigation Home Bank Account List Load By Website Group [OXPLAY] ZEUS138…" at bounding box center [175, 91] width 351 height 183
click at [190, 183] on html "Toggle navigation Home Bank Account List Load By Website Group [OXPLAY] ZEUS138…" at bounding box center [175, 91] width 351 height 183
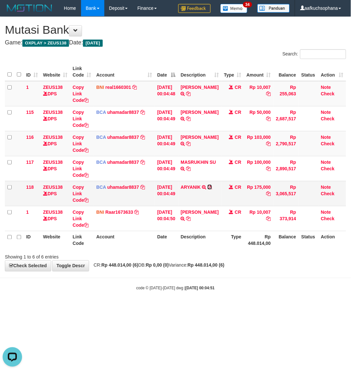
click at [212, 187] on icon at bounding box center [210, 187] width 5 height 5
click at [191, 142] on icon at bounding box center [189, 143] width 5 height 5
click at [179, 306] on body "Toggle navigation Home Bank Account List Load By Website Group [OXPLAY] ZEUS138…" at bounding box center [175, 154] width 351 height 308
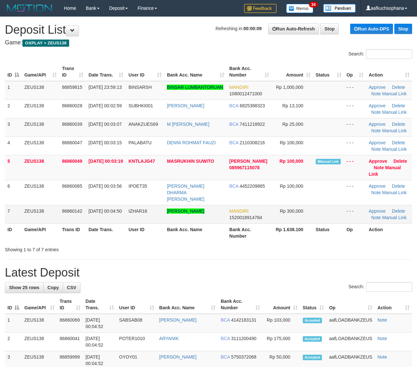
drag, startPoint x: 327, startPoint y: 215, endPoint x: 328, endPoint y: 210, distance: 5.0
click at [327, 224] on th "Status" at bounding box center [328, 233] width 31 height 18
click at [390, 167] on link "Manual Link" at bounding box center [385, 171] width 32 height 12
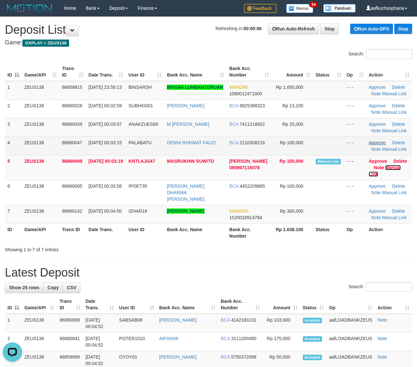
click at [369, 165] on link "Manual Link" at bounding box center [385, 171] width 32 height 12
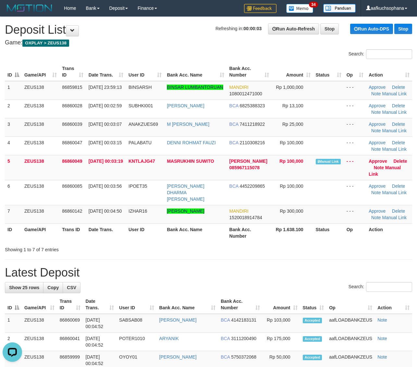
drag, startPoint x: 367, startPoint y: 240, endPoint x: 380, endPoint y: 233, distance: 14.2
click at [372, 244] on div "Showing 1 to 7 of 7 entries" at bounding box center [208, 248] width 417 height 9
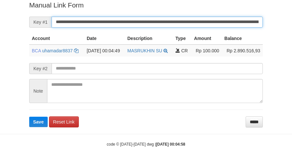
click at [29, 116] on button "Save" at bounding box center [38, 121] width 18 height 10
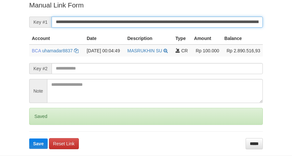
scroll to position [133, 0]
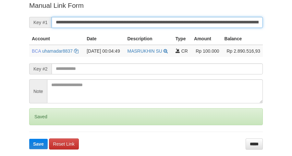
click at [29, 139] on button "Save" at bounding box center [38, 144] width 18 height 10
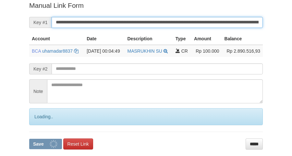
click at [29, 139] on button "Save" at bounding box center [45, 144] width 33 height 10
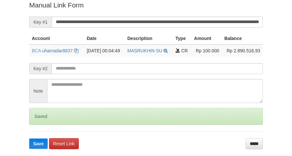
scroll to position [133, 0]
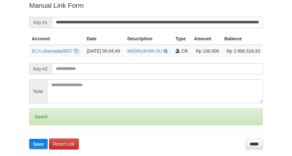
click at [29, 139] on button "Save" at bounding box center [38, 144] width 18 height 10
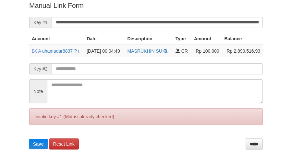
click at [29, 139] on button "Save" at bounding box center [38, 144] width 18 height 10
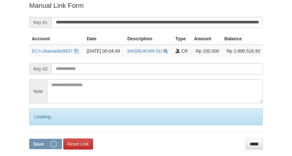
click at [29, 139] on button "Save" at bounding box center [45, 144] width 33 height 10
click at [127, 23] on input "**********" at bounding box center [157, 22] width 211 height 11
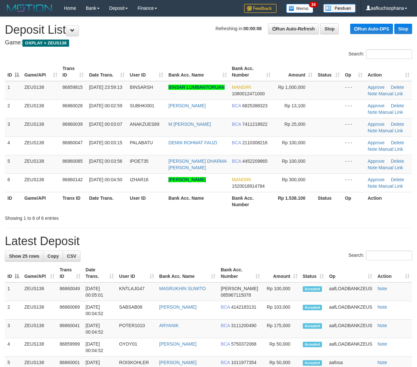
drag, startPoint x: 311, startPoint y: 218, endPoint x: 388, endPoint y: 203, distance: 78.7
click at [312, 217] on div "Showing 1 to 6 of 6 entries" at bounding box center [208, 217] width 417 height 9
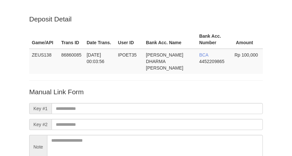
scroll to position [57, 0]
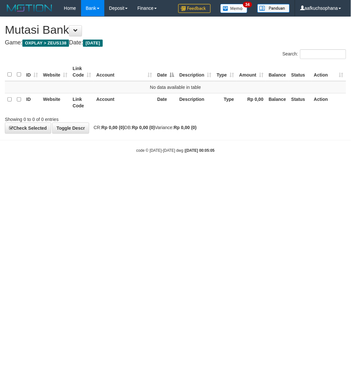
drag, startPoint x: 229, startPoint y: 260, endPoint x: 145, endPoint y: 189, distance: 109.6
click at [224, 170] on html "Toggle navigation Home Bank Account List Load By Website Group [OXPLAY] ZEUS138…" at bounding box center [175, 85] width 351 height 170
click at [106, 170] on html "Toggle navigation Home Bank Account List Load By Website Group [OXPLAY] ZEUS138…" at bounding box center [175, 85] width 351 height 170
click at [120, 170] on html "Toggle navigation Home Bank Account List Load By Website Group [OXPLAY] ZEUS138…" at bounding box center [175, 85] width 351 height 170
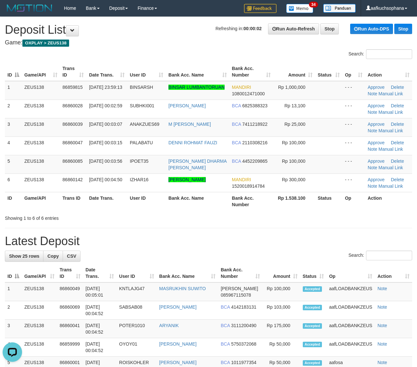
drag, startPoint x: 381, startPoint y: 225, endPoint x: 422, endPoint y: 217, distance: 41.8
click at [385, 223] on div "**********" at bounding box center [208, 338] width 417 height 642
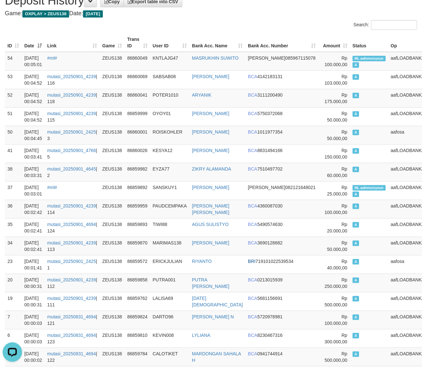
scroll to position [4, 0]
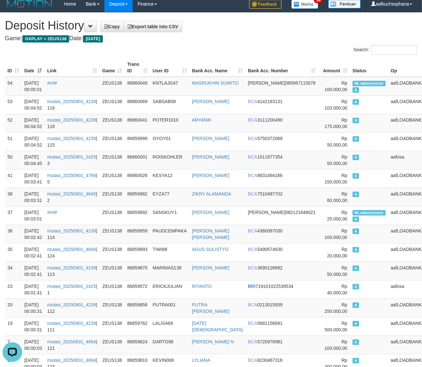
click at [222, 35] on h4 "Game: OXPLAY > ZEUS138 Date: Today" at bounding box center [211, 38] width 412 height 6
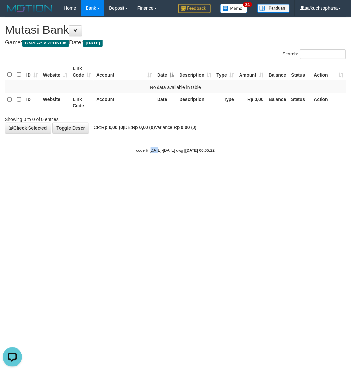
click at [156, 170] on html "Toggle navigation Home Bank Account List Load By Website Group [OXPLAY] ZEUS138…" at bounding box center [175, 85] width 351 height 170
click at [153, 170] on html "Toggle navigation Home Bank Account List Load By Website Group [OXPLAY] ZEUS138…" at bounding box center [175, 85] width 351 height 170
click at [127, 170] on html "Toggle navigation Home Bank Account List Load By Website Group [OXPLAY] ZEUS138…" at bounding box center [175, 85] width 351 height 170
click at [205, 170] on html "Toggle navigation Home Bank Account List Load By Website Group [OXPLAY] ZEUS138…" at bounding box center [175, 85] width 351 height 170
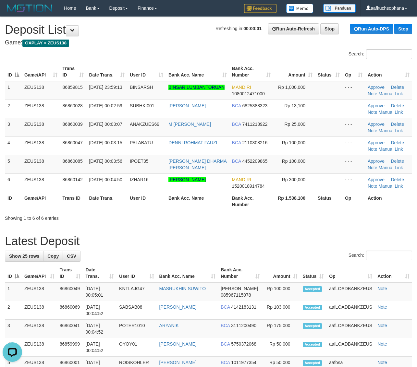
drag, startPoint x: 391, startPoint y: 214, endPoint x: 422, endPoint y: 212, distance: 30.9
click at [394, 213] on div "Showing 1 to 6 of 6 entries" at bounding box center [208, 217] width 417 height 9
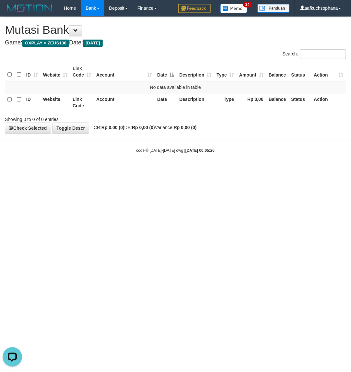
drag, startPoint x: 101, startPoint y: 212, endPoint x: 98, endPoint y: 216, distance: 5.2
click at [98, 170] on html "Toggle navigation Home Bank Account List Load By Website Group [OXPLAY] ZEUS138…" at bounding box center [175, 85] width 351 height 170
click at [99, 170] on html "Toggle navigation Home Bank Account List Load By Website Group [OXPLAY] ZEUS138…" at bounding box center [175, 85] width 351 height 170
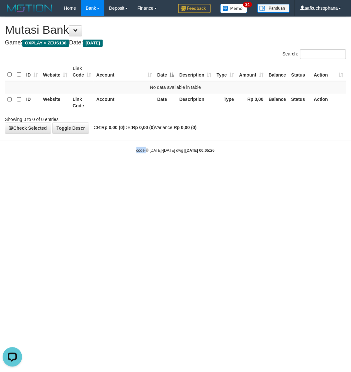
drag, startPoint x: 99, startPoint y: 220, endPoint x: 82, endPoint y: 219, distance: 17.2
click at [99, 170] on html "Toggle navigation Home Bank Account List Load By Website Group [OXPLAY] ZEUS138…" at bounding box center [175, 85] width 351 height 170
click at [131, 170] on html "Toggle navigation Home Bank Account List Load By Website Group [OXPLAY] ZEUS138…" at bounding box center [175, 85] width 351 height 170
drag, startPoint x: 131, startPoint y: 218, endPoint x: 126, endPoint y: 217, distance: 4.9
click at [126, 170] on html "Toggle navigation Home Bank Account List Load By Website Group [OXPLAY] ZEUS138…" at bounding box center [175, 85] width 351 height 170
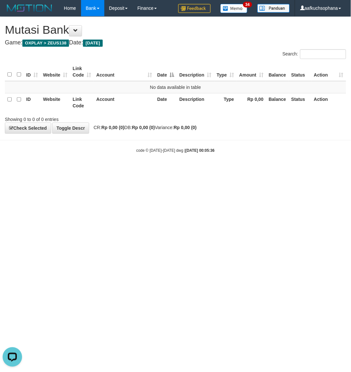
click at [131, 170] on html "Toggle navigation Home Bank Account List Load By Website Group [OXPLAY] ZEUS138…" at bounding box center [175, 85] width 351 height 170
click at [138, 170] on html "Toggle navigation Home Bank Account List Load By Website Group [OXPLAY] ZEUS138…" at bounding box center [175, 85] width 351 height 170
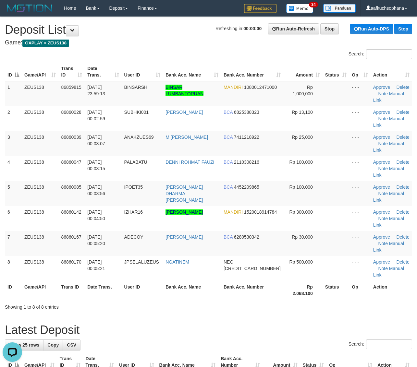
drag, startPoint x: 359, startPoint y: 253, endPoint x: 372, endPoint y: 242, distance: 16.8
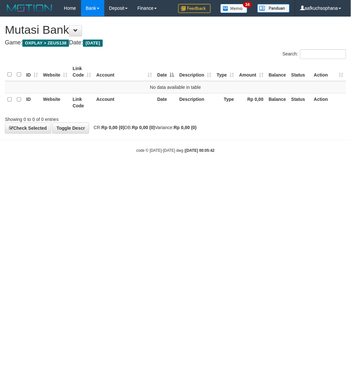
drag, startPoint x: 202, startPoint y: 205, endPoint x: 348, endPoint y: 145, distance: 157.9
click at [212, 170] on html "Toggle navigation Home Bank Account List Load By Website Group [OXPLAY] ZEUS138…" at bounding box center [175, 85] width 351 height 170
click at [205, 170] on html "Toggle navigation Home Bank Account List Load By Website Group [OXPLAY] ZEUS138…" at bounding box center [175, 85] width 351 height 170
click at [153, 170] on html "Toggle navigation Home Bank Account List Load By Website Group [OXPLAY] ZEUS138…" at bounding box center [175, 85] width 351 height 170
click at [182, 170] on html "Toggle navigation Home Bank Account List Load By Website Group [OXPLAY] ZEUS138…" at bounding box center [175, 85] width 351 height 170
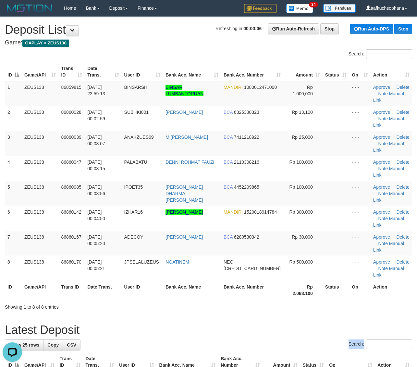
drag, startPoint x: 355, startPoint y: 286, endPoint x: 378, endPoint y: 271, distance: 27.3
click at [359, 340] on label "Search:" at bounding box center [380, 345] width 64 height 10
drag, startPoint x: 316, startPoint y: 182, endPoint x: 345, endPoint y: 163, distance: 35.1
click at [319, 206] on tr "6 ZEUS138 86860142 01/09/2025 00:04:50 IZHAR16 FEIZAR MUHAMMAD ZULQ MANDIRI 152…" at bounding box center [208, 218] width 407 height 25
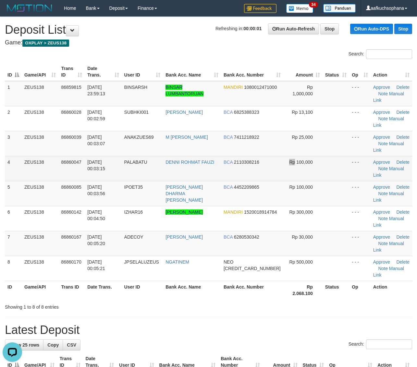
drag, startPoint x: 288, startPoint y: 139, endPoint x: 290, endPoint y: 141, distance: 3.7
click at [291, 156] on td "Rp 100,000" at bounding box center [302, 168] width 39 height 25
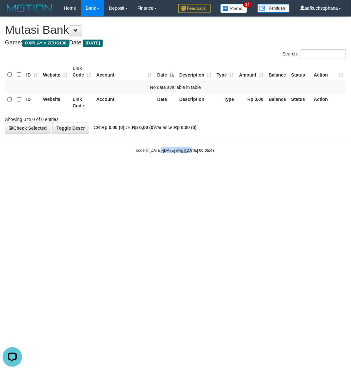
drag, startPoint x: 173, startPoint y: 223, endPoint x: 23, endPoint y: 252, distance: 152.8
click at [158, 170] on html "Toggle navigation Home Bank Account List Load By Website Group [OXPLAY] ZEUS138…" at bounding box center [175, 85] width 351 height 170
click at [118, 170] on html "Toggle navigation Home Bank Account List Load By Website Group [OXPLAY] ZEUS138…" at bounding box center [175, 85] width 351 height 170
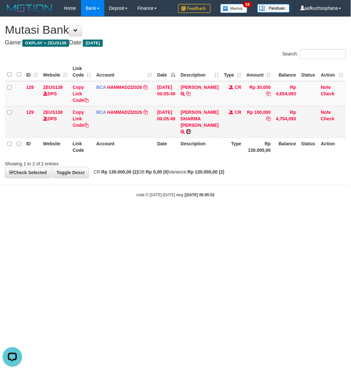
click at [191, 129] on icon at bounding box center [189, 131] width 5 height 5
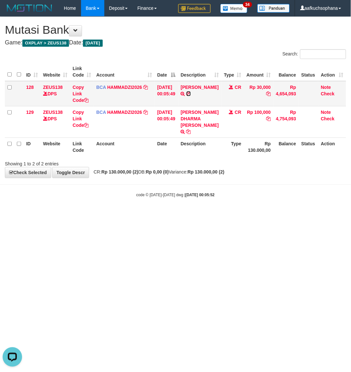
click at [187, 96] on icon at bounding box center [189, 93] width 5 height 5
click at [141, 214] on html "Toggle navigation Home Bank Account List Load By Website Group [OXPLAY] ZEUS138…" at bounding box center [175, 107] width 351 height 214
click at [140, 214] on html "Toggle navigation Home Bank Account List Load By Website Group [OXPLAY] ZEUS138…" at bounding box center [175, 107] width 351 height 214
click at [139, 214] on html "Toggle navigation Home Bank Account List Load By Website Group [OXPLAY] ZEUS138…" at bounding box center [175, 107] width 351 height 214
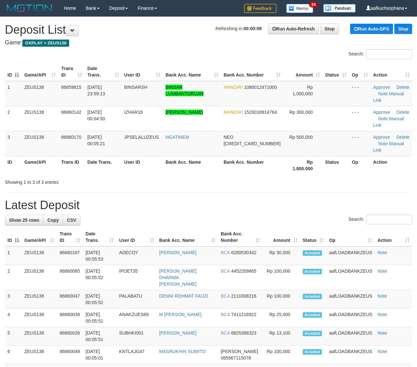
drag, startPoint x: 270, startPoint y: 188, endPoint x: 276, endPoint y: 186, distance: 6.0
click at [274, 188] on div "**********" at bounding box center [208, 369] width 417 height 705
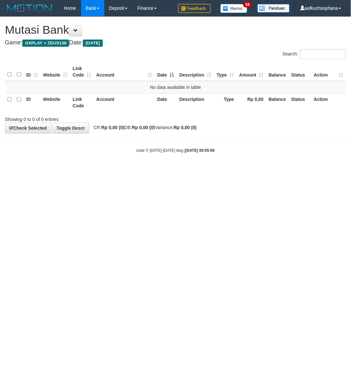
drag, startPoint x: 148, startPoint y: 222, endPoint x: 0, endPoint y: 200, distance: 149.5
click at [143, 170] on html "Toggle navigation Home Bank Account List Load By Website Group [OXPLAY] ZEUS138…" at bounding box center [175, 85] width 351 height 170
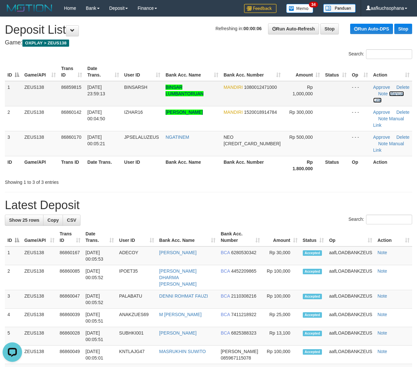
click at [388, 94] on link "Manual Link" at bounding box center [388, 97] width 31 height 12
click at [373, 91] on link "Manual Link" at bounding box center [388, 97] width 31 height 12
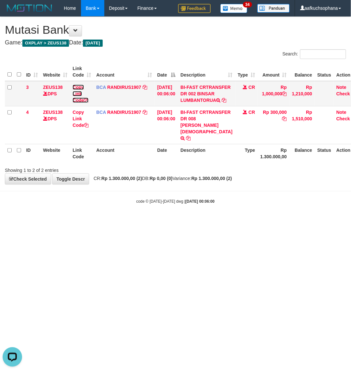
click at [87, 101] on icon at bounding box center [86, 100] width 5 height 5
click at [144, 221] on html "Toggle navigation Home Bank Account List Load By Website Group [OXPLAY] ZEUS138…" at bounding box center [175, 110] width 351 height 221
click at [193, 204] on div "code © 2012-2018 dwg | 2025/09/01 00:06:00" at bounding box center [175, 201] width 351 height 6
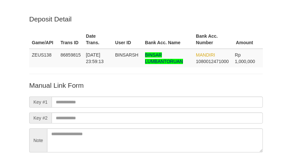
scroll to position [57, 0]
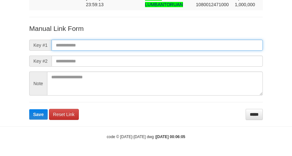
click at [144, 44] on input "text" at bounding box center [157, 45] width 211 height 11
paste input "**********"
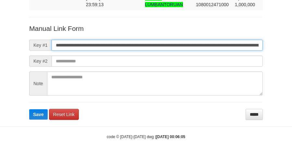
scroll to position [0, 371]
type input "**********"
click at [29, 109] on button "Save" at bounding box center [38, 114] width 18 height 10
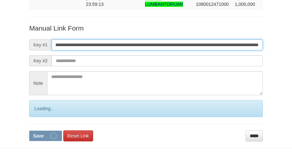
click at [29, 130] on button "Save" at bounding box center [45, 135] width 33 height 10
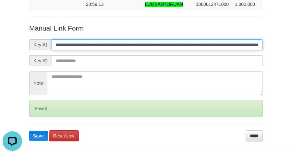
scroll to position [0, 0]
click at [29, 130] on button "Save" at bounding box center [38, 135] width 18 height 10
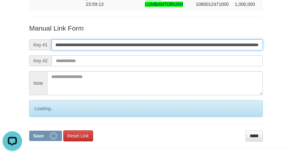
click at [29, 130] on button "Save" at bounding box center [45, 135] width 33 height 10
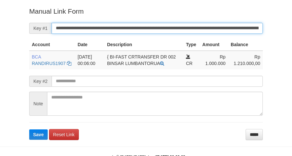
click at [29, 129] on button "Save" at bounding box center [38, 134] width 18 height 10
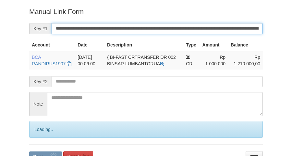
click at [29, 151] on button "Save" at bounding box center [45, 156] width 33 height 10
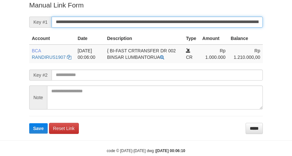
click at [29, 123] on button "Save" at bounding box center [38, 128] width 18 height 10
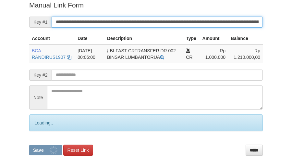
scroll to position [133, 0]
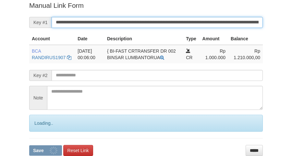
click at [29, 145] on button "Save" at bounding box center [45, 150] width 33 height 10
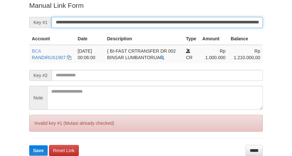
click at [29, 145] on button "Save" at bounding box center [38, 150] width 18 height 10
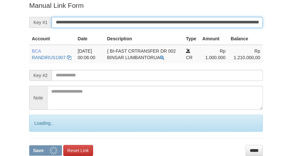
click at [29, 145] on button "Save" at bounding box center [45, 150] width 33 height 10
click at [156, 18] on input "**********" at bounding box center [157, 22] width 211 height 11
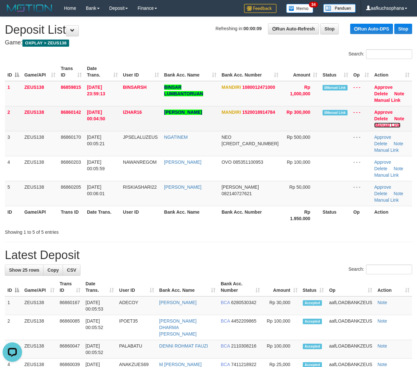
click at [390, 123] on link "Manual Link" at bounding box center [387, 125] width 26 height 5
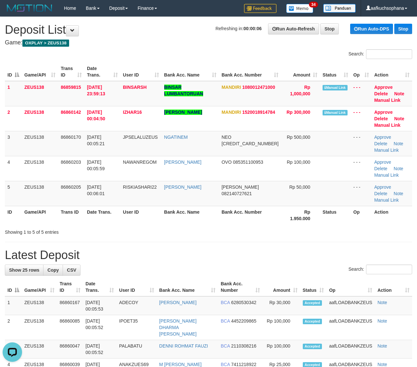
drag, startPoint x: 287, startPoint y: 199, endPoint x: 311, endPoint y: 192, distance: 25.0
click at [289, 198] on div "ID Game/API Trans ID Date Trans. User ID Bank Acc. Name Bank Acc. Number Amount…" at bounding box center [208, 144] width 417 height 166
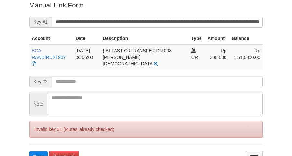
click at [29, 151] on button "Save" at bounding box center [38, 156] width 18 height 10
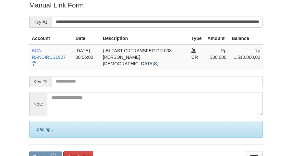
click at [165, 23] on input "**********" at bounding box center [157, 22] width 211 height 11
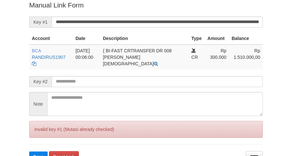
scroll to position [133, 0]
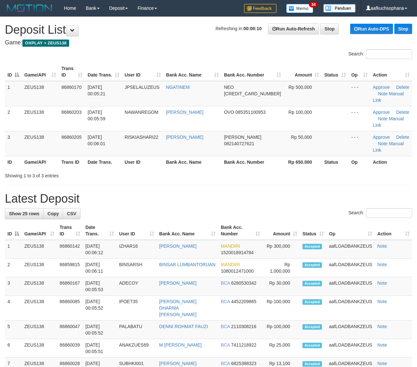
drag, startPoint x: 333, startPoint y: 150, endPoint x: 341, endPoint y: 150, distance: 8.4
click at [336, 150] on div "ID Game/API Trans ID Date Trans. User ID Bank Acc. Name Bank Acc. Number Amount…" at bounding box center [208, 115] width 417 height 109
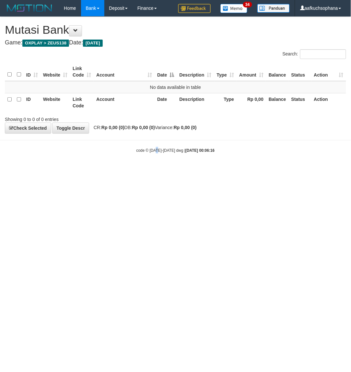
click at [159, 170] on html "Toggle navigation Home Bank Account List Load By Website Group [OXPLAY] ZEUS138…" at bounding box center [175, 85] width 351 height 170
drag, startPoint x: 223, startPoint y: 188, endPoint x: 333, endPoint y: 2, distance: 216.2
click at [226, 170] on html "Toggle navigation Home Bank Account List Load By Website Group [OXPLAY] ZEUS138…" at bounding box center [175, 85] width 351 height 170
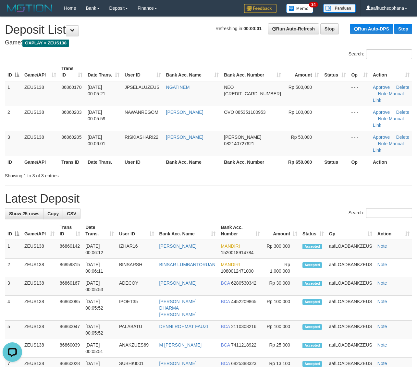
drag, startPoint x: 324, startPoint y: 161, endPoint x: 334, endPoint y: 162, distance: 9.8
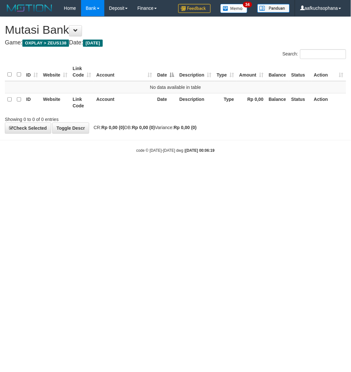
click at [126, 170] on html "Toggle navigation Home Bank Account List Load By Website Group [OXPLAY] ZEUS138…" at bounding box center [175, 85] width 351 height 170
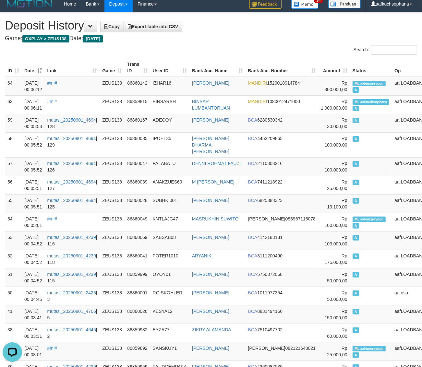
drag, startPoint x: 225, startPoint y: 49, endPoint x: 0, endPoint y: 105, distance: 231.4
click at [224, 49] on div "Search:" at bounding box center [316, 50] width 201 height 11
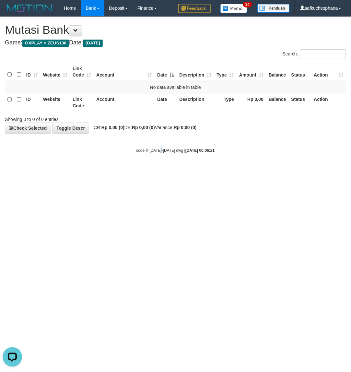
click at [165, 170] on html "Toggle navigation Home Bank Account List Load By Website Group [OXPLAY] ZEUS138…" at bounding box center [175, 85] width 351 height 170
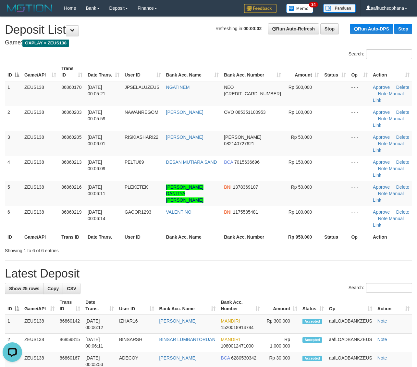
drag, startPoint x: 380, startPoint y: 230, endPoint x: 422, endPoint y: 227, distance: 42.3
click at [382, 267] on h1 "Latest Deposit" at bounding box center [208, 273] width 407 height 13
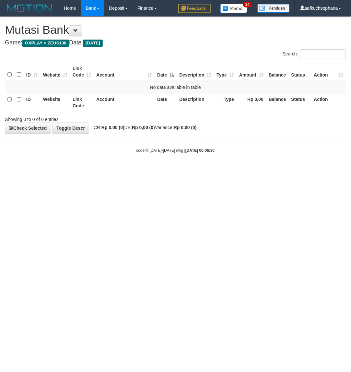
click at [68, 170] on html "Toggle navigation Home Bank Account List Load By Website Group [OXPLAY] ZEUS138…" at bounding box center [175, 85] width 351 height 170
click at [135, 170] on html "Toggle navigation Home Bank Account List Load By Website Group [OXPLAY] ZEUS138…" at bounding box center [175, 85] width 351 height 170
click at [130, 170] on html "Toggle navigation Home Bank Account List Load By Website Group [OXPLAY] ZEUS138…" at bounding box center [175, 85] width 351 height 170
drag, startPoint x: 161, startPoint y: 218, endPoint x: 157, endPoint y: 215, distance: 5.3
click at [160, 170] on html "Toggle navigation Home Bank Account List Load By Website Group [OXPLAY] ZEUS138…" at bounding box center [175, 85] width 351 height 170
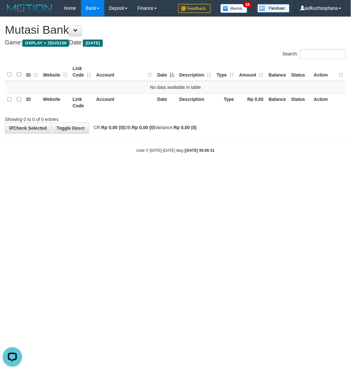
click at [128, 170] on html "Toggle navigation Home Bank Account List Load By Website Group [OXPLAY] ZEUS138…" at bounding box center [175, 85] width 351 height 170
click at [127, 170] on html "Toggle navigation Home Bank Account List Load By Website Group [OXPLAY] ZEUS138…" at bounding box center [175, 85] width 351 height 170
click at [205, 170] on html "Toggle navigation Home Bank Account List Load By Website Group [OXPLAY] ZEUS138…" at bounding box center [175, 85] width 351 height 170
drag, startPoint x: 140, startPoint y: 221, endPoint x: 96, endPoint y: 220, distance: 43.8
click at [137, 170] on html "Toggle navigation Home Bank Account List Load By Website Group [OXPLAY] ZEUS138…" at bounding box center [175, 85] width 351 height 170
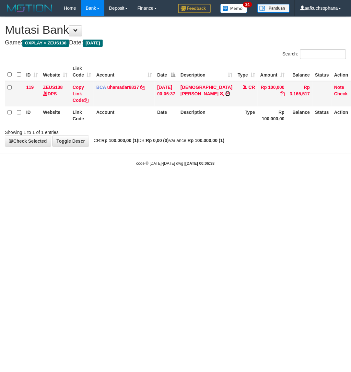
click at [226, 92] on icon at bounding box center [228, 93] width 5 height 5
click at [81, 183] on html "Toggle navigation Home Bank Account List Load By Website Group [OXPLAY] ZEUS138…" at bounding box center [175, 91] width 351 height 183
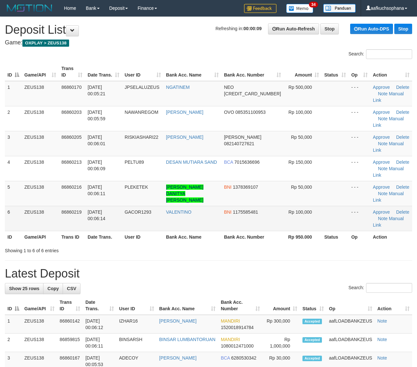
click at [238, 206] on td "BNI 1175585481" at bounding box center [252, 218] width 62 height 25
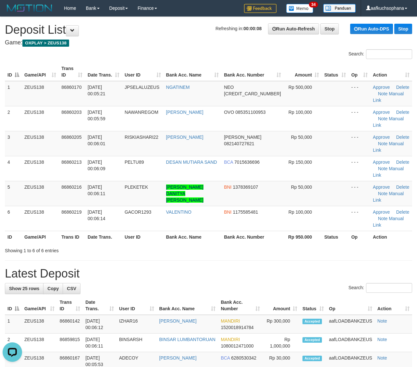
click at [292, 231] on th "Rp 950.000" at bounding box center [303, 237] width 38 height 12
drag, startPoint x: 263, startPoint y: 203, endPoint x: 272, endPoint y: 202, distance: 8.5
click at [265, 231] on th "Bank Acc. Number" at bounding box center [252, 237] width 62 height 12
